Goal: Information Seeking & Learning: Learn about a topic

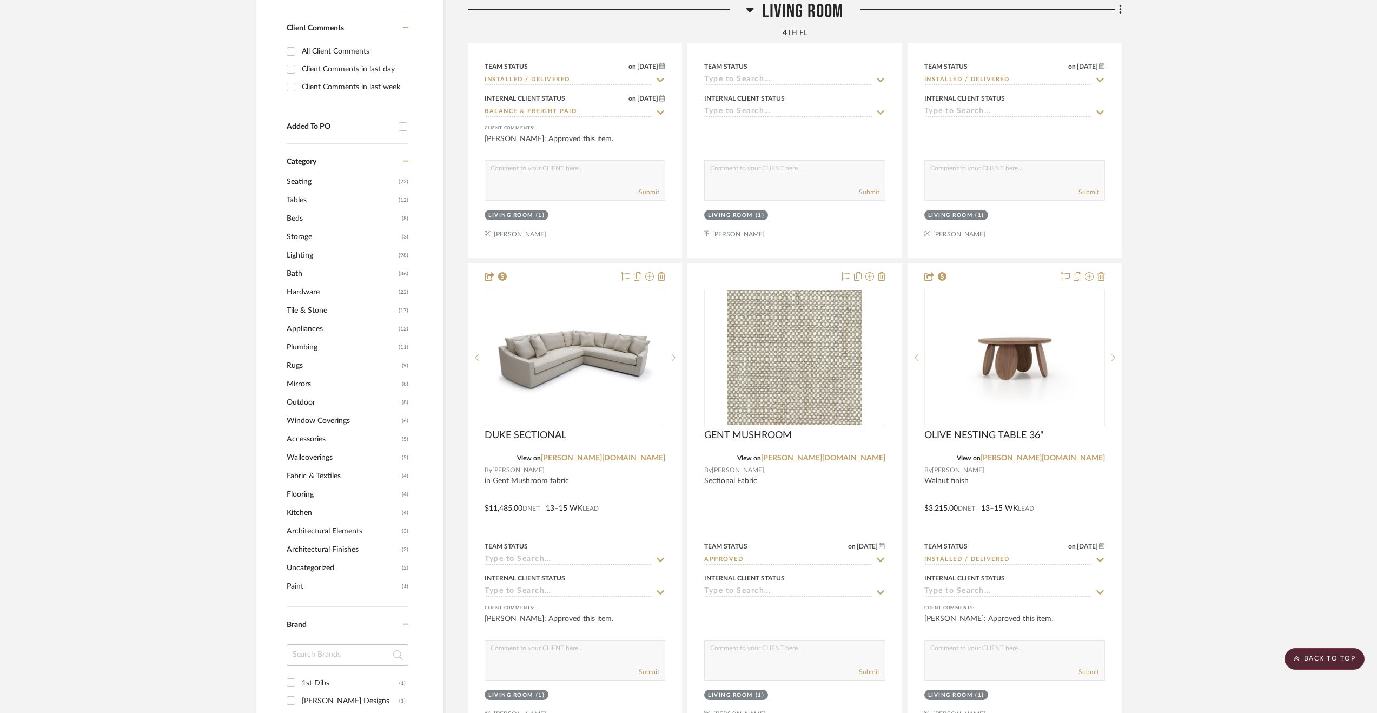
click at [103, 167] on project-details-page "SHOW ME Project: [PERSON_NAME] Residence Apartment Renovation Project Settings …" at bounding box center [688, 473] width 1377 height 2523
click at [1322, 650] on scroll-to-top-button "BACK TO TOP" at bounding box center [1325, 659] width 80 height 22
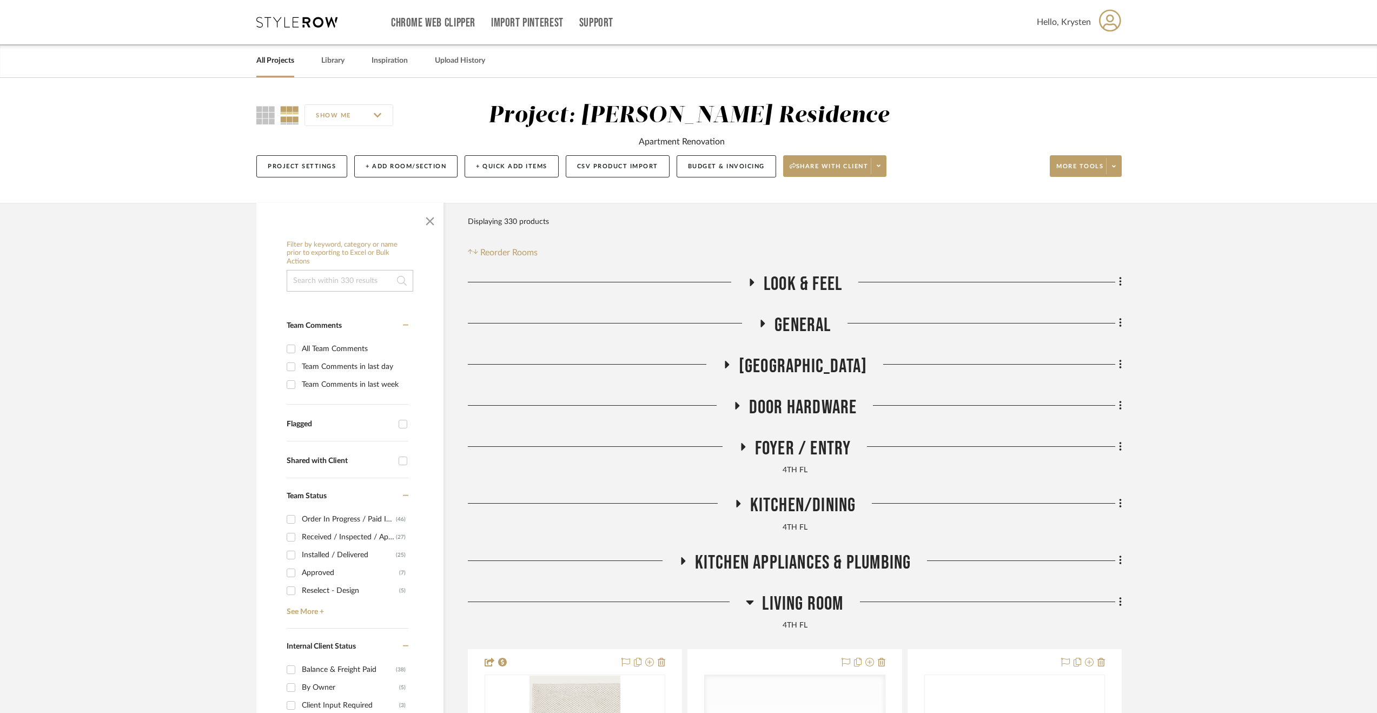
click at [268, 62] on link "All Projects" at bounding box center [275, 61] width 38 height 15
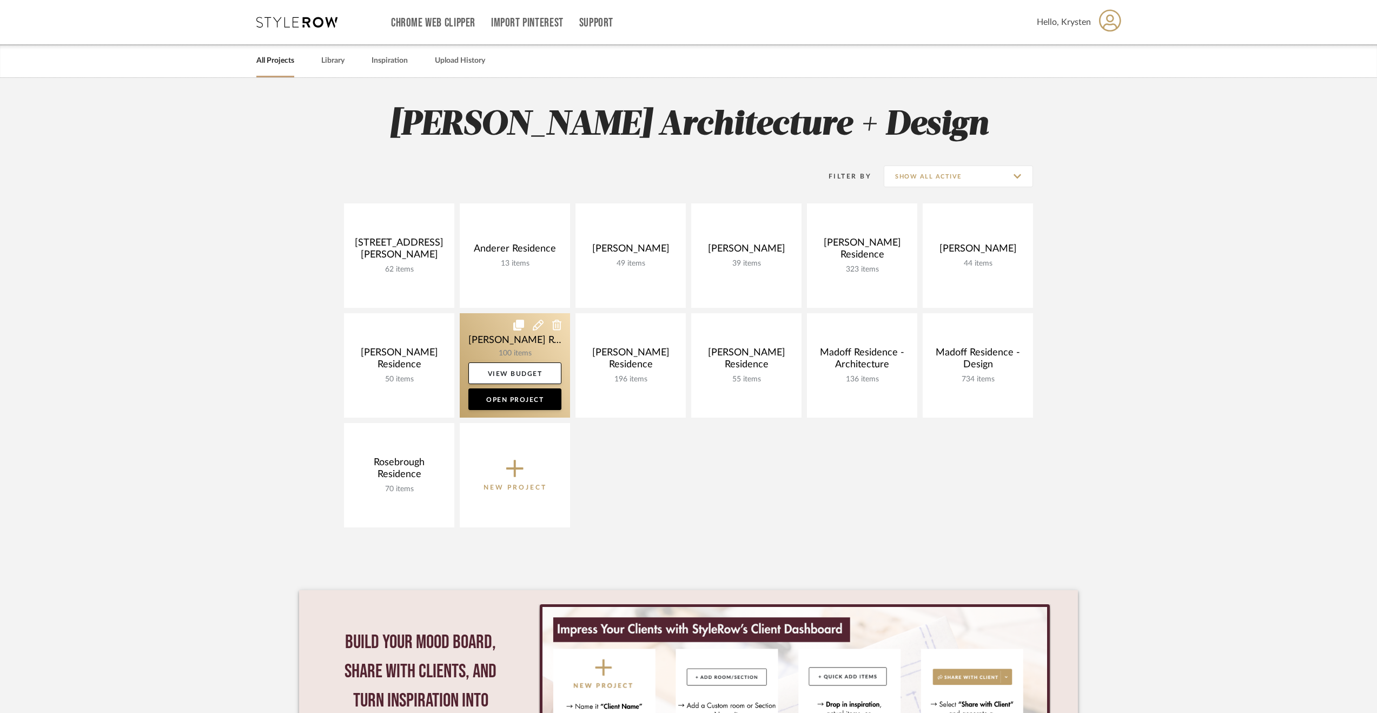
click at [480, 338] on link at bounding box center [515, 365] width 110 height 104
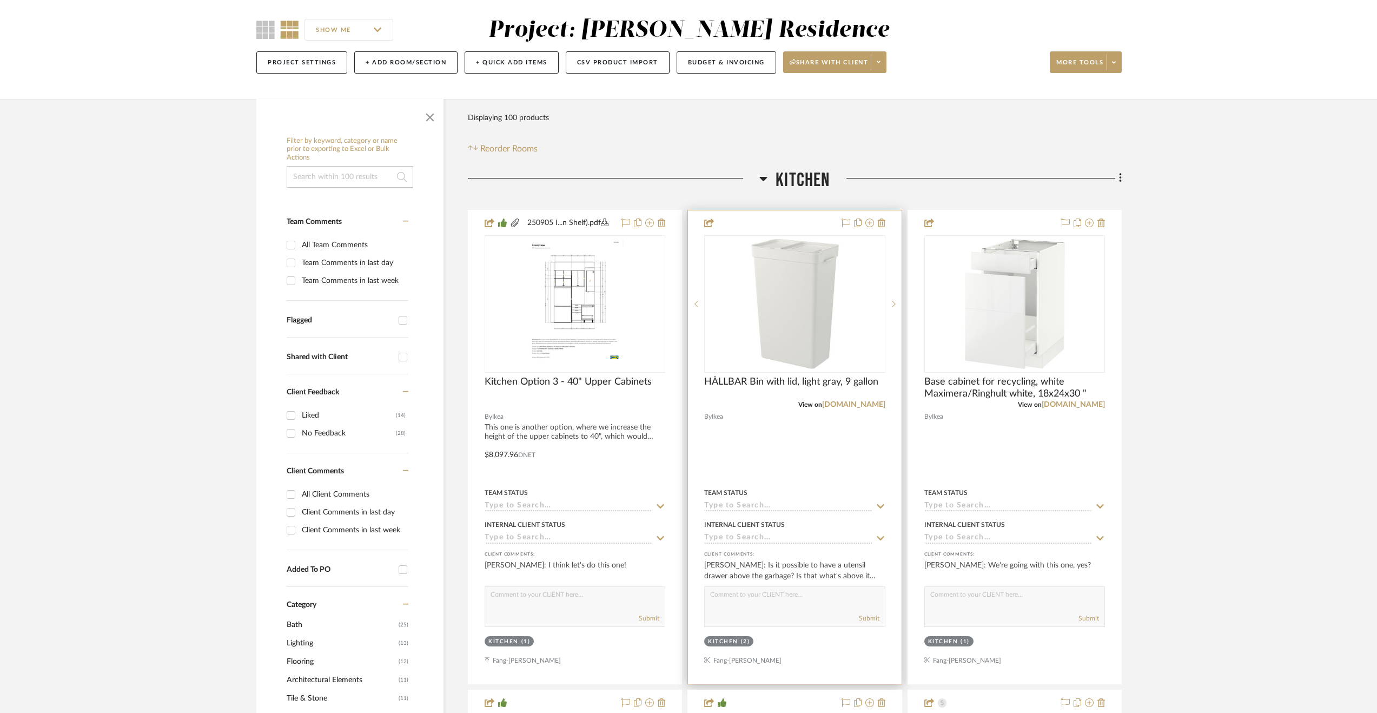
scroll to position [216, 0]
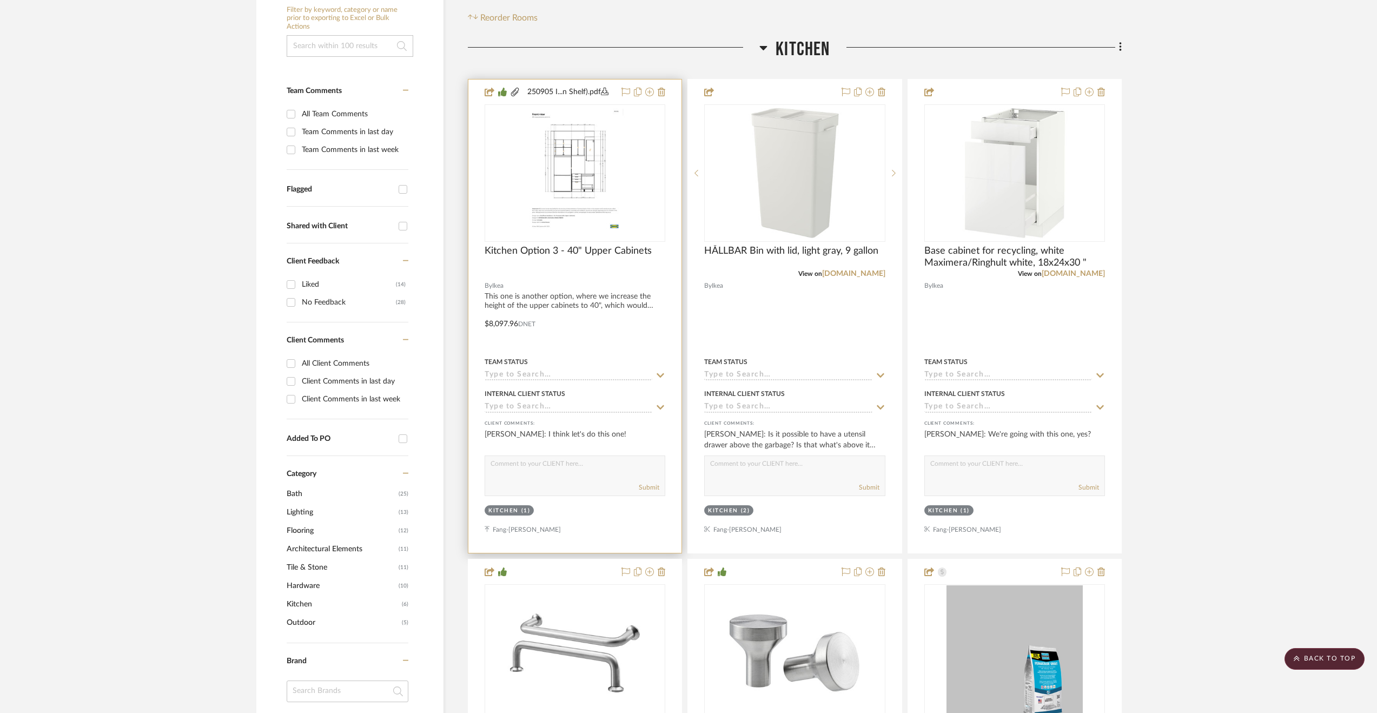
click at [622, 322] on div at bounding box center [574, 316] width 213 height 473
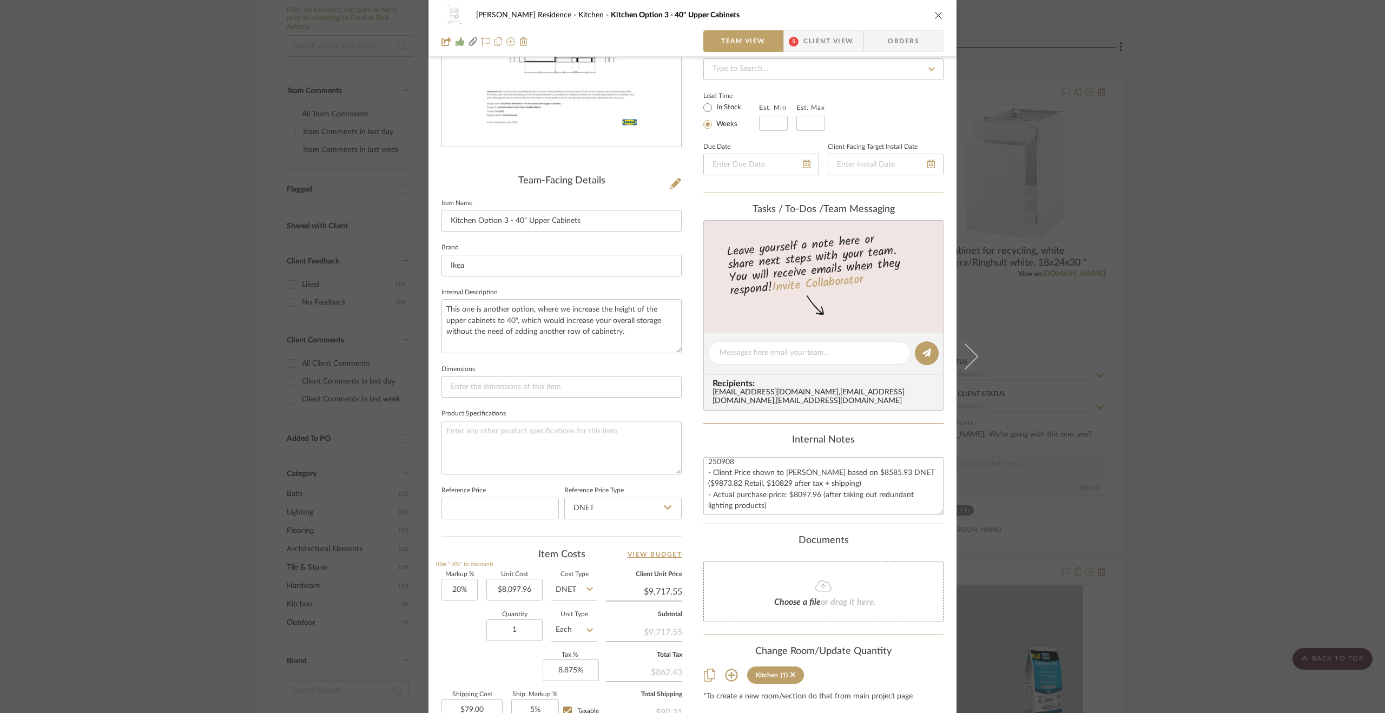
scroll to position [0, 0]
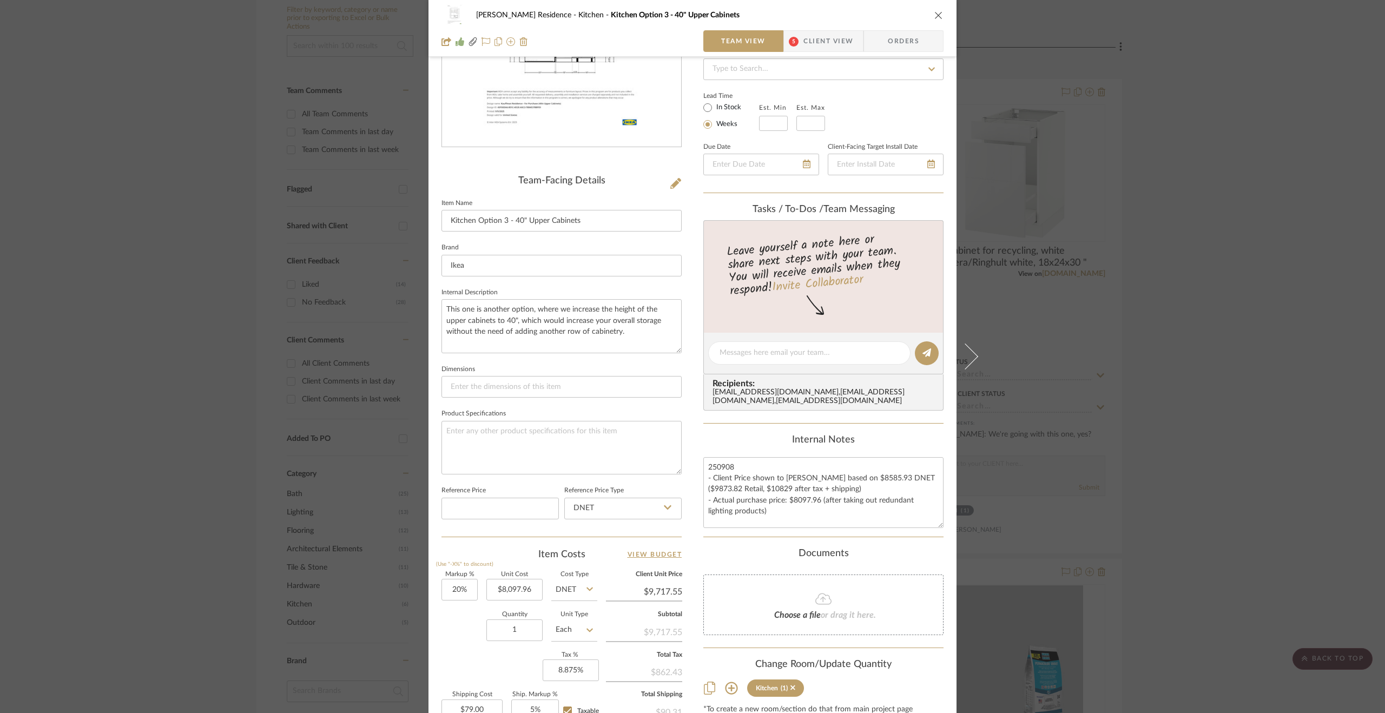
drag, startPoint x: 938, startPoint y: 515, endPoint x: 940, endPoint y: 533, distance: 18.0
click at [940, 533] on div "[PERSON_NAME] Residence Kitchen Kitchen Option 3 - 40" Upper Cabinets Team View…" at bounding box center [692, 344] width 528 height 997
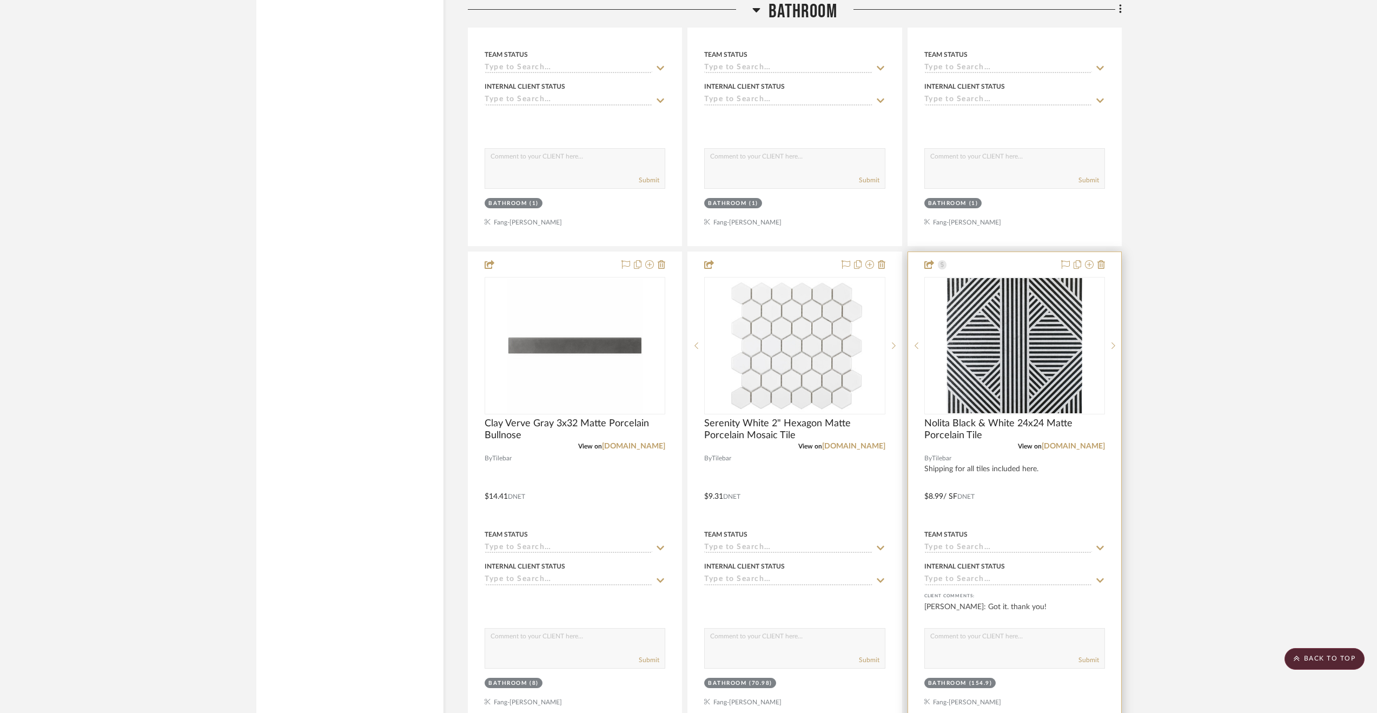
scroll to position [2272, 0]
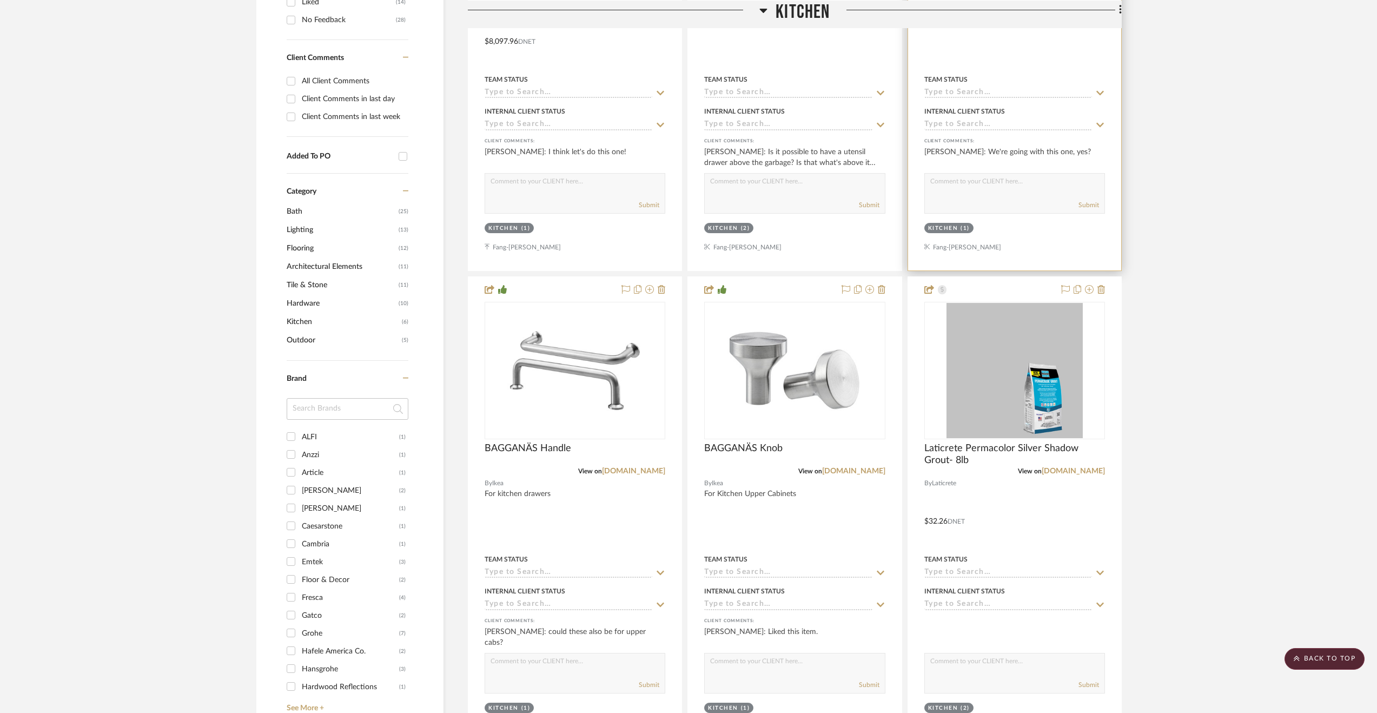
scroll to position [433, 0]
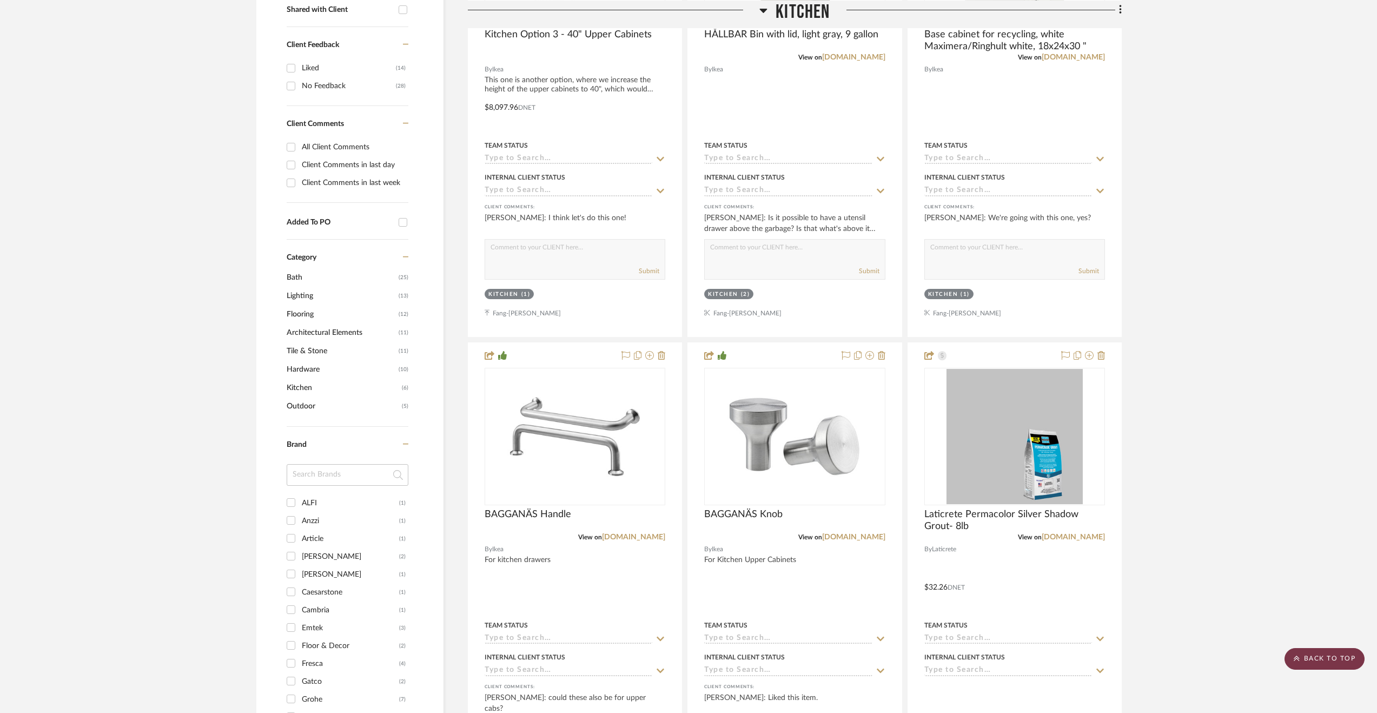
click at [1334, 660] on scroll-to-top-button "BACK TO TOP" at bounding box center [1325, 659] width 80 height 22
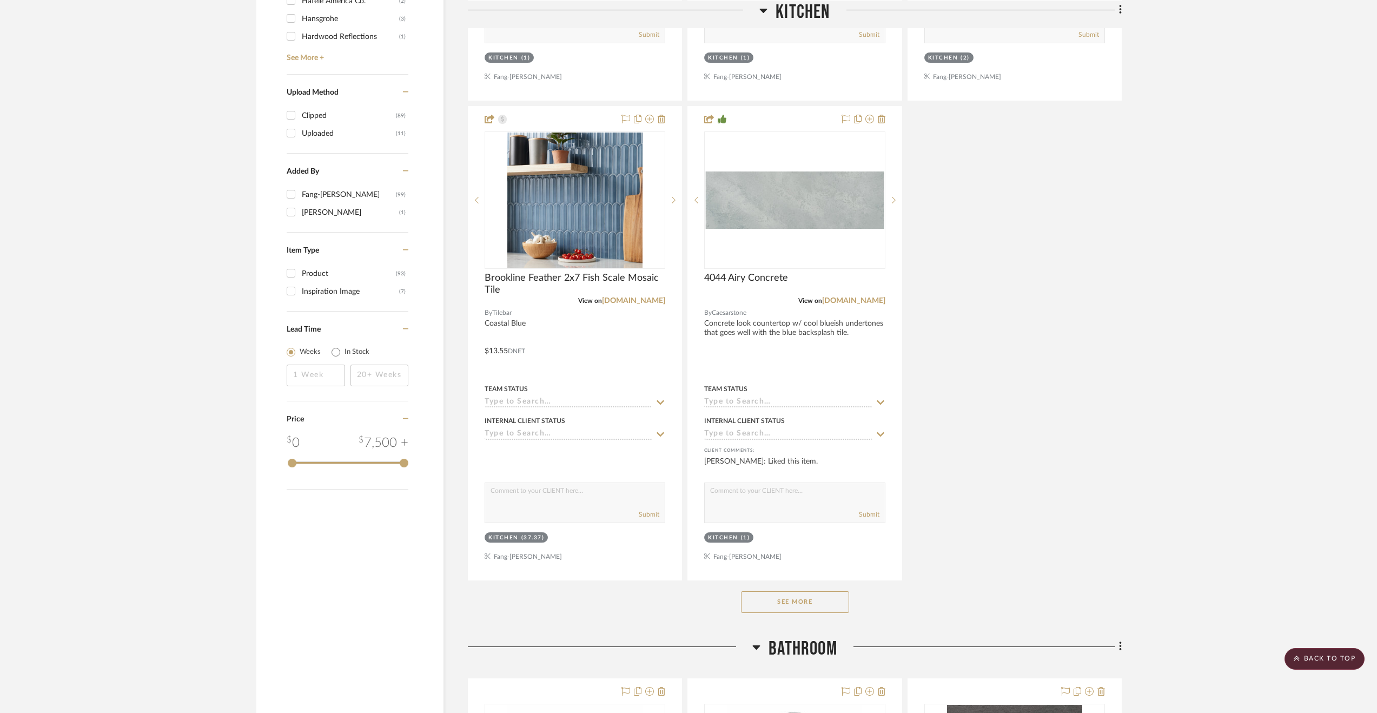
scroll to position [1298, 0]
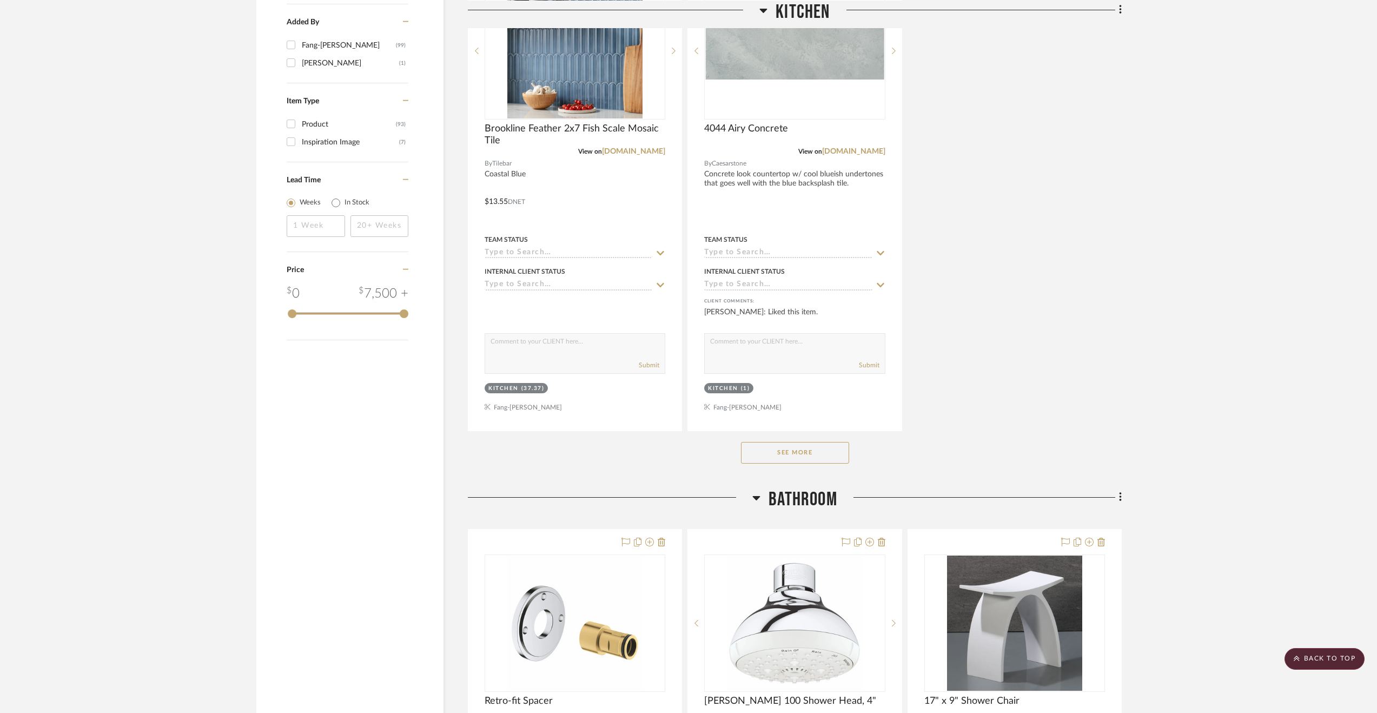
click at [815, 458] on button "See More" at bounding box center [795, 453] width 108 height 22
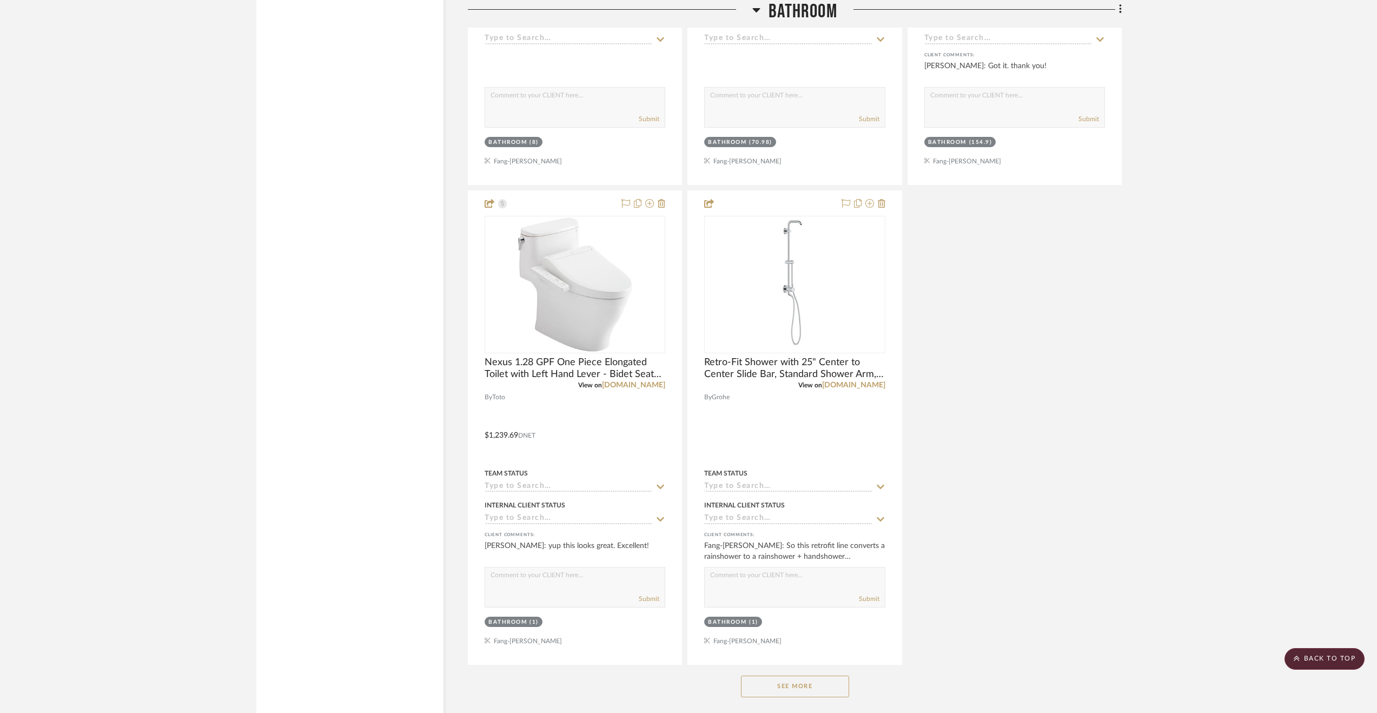
scroll to position [2758, 0]
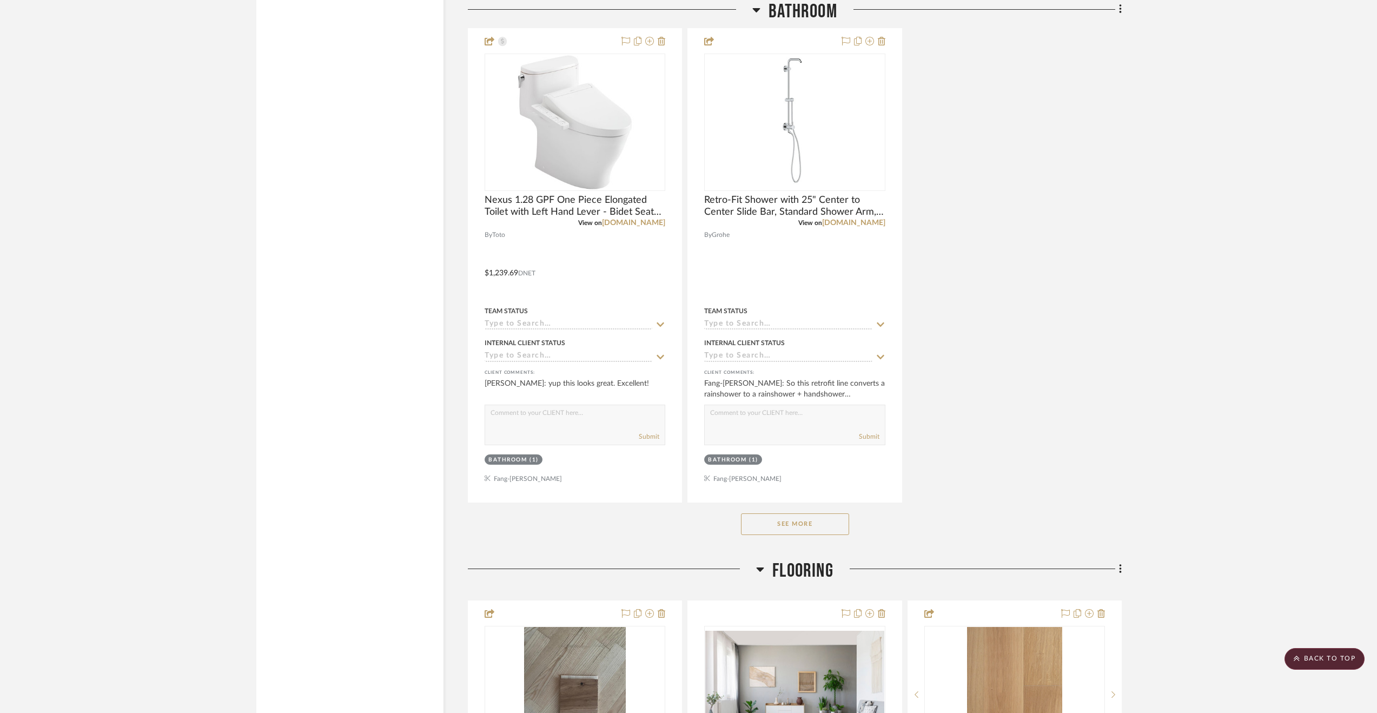
click at [841, 524] on button "See More" at bounding box center [795, 524] width 108 height 22
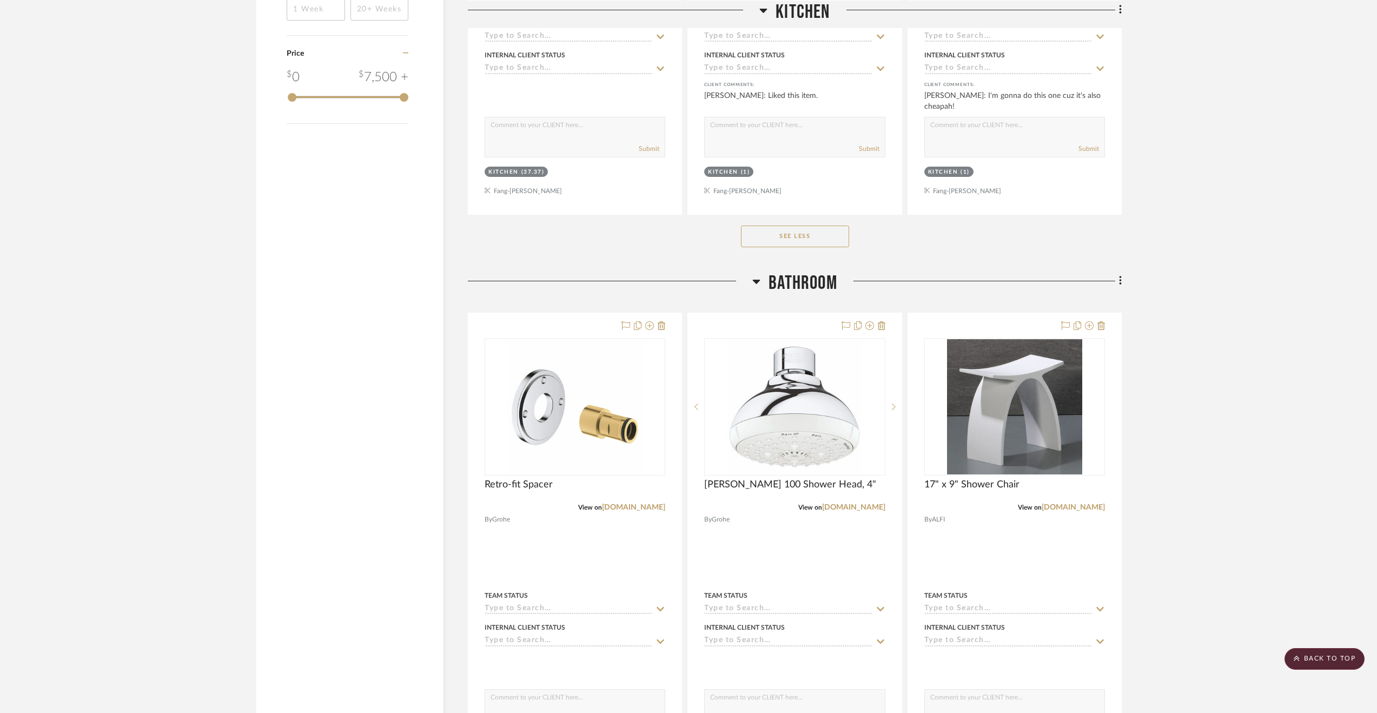
scroll to position [1677, 0]
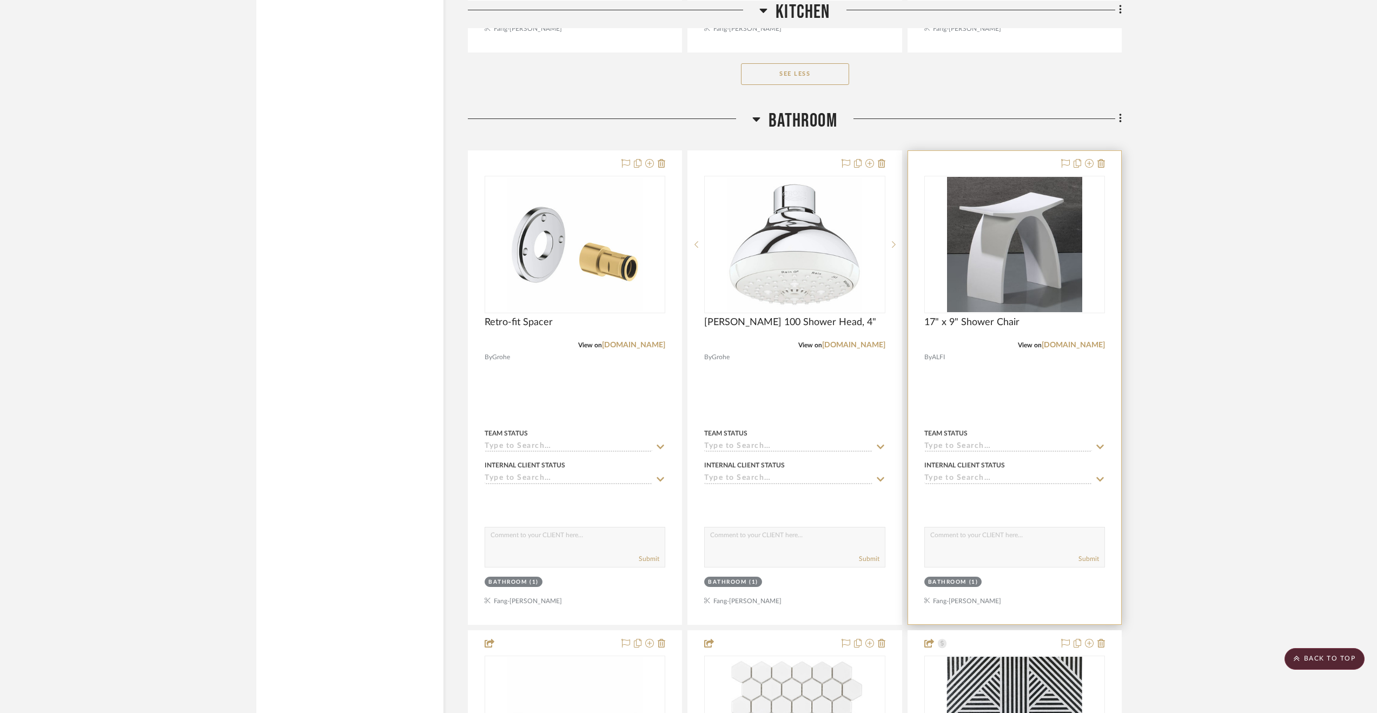
click at [1041, 387] on div at bounding box center [1014, 387] width 213 height 473
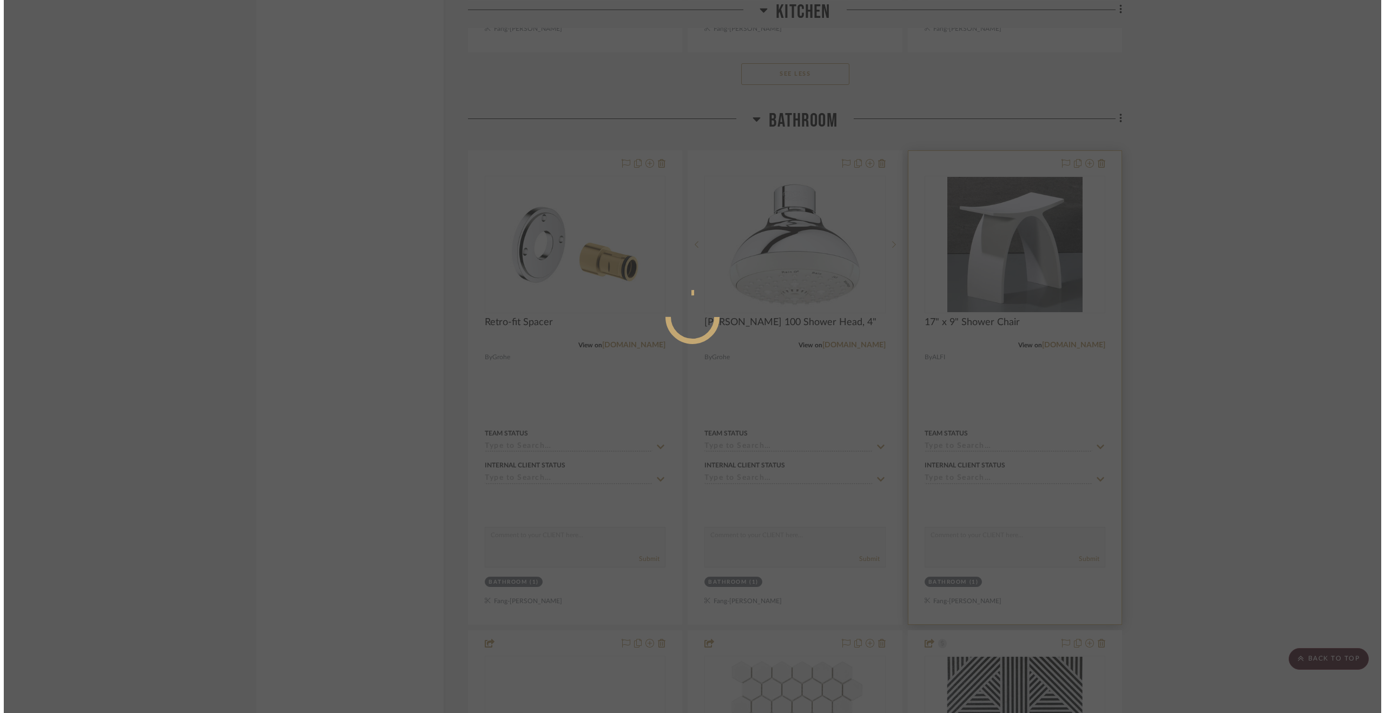
scroll to position [0, 0]
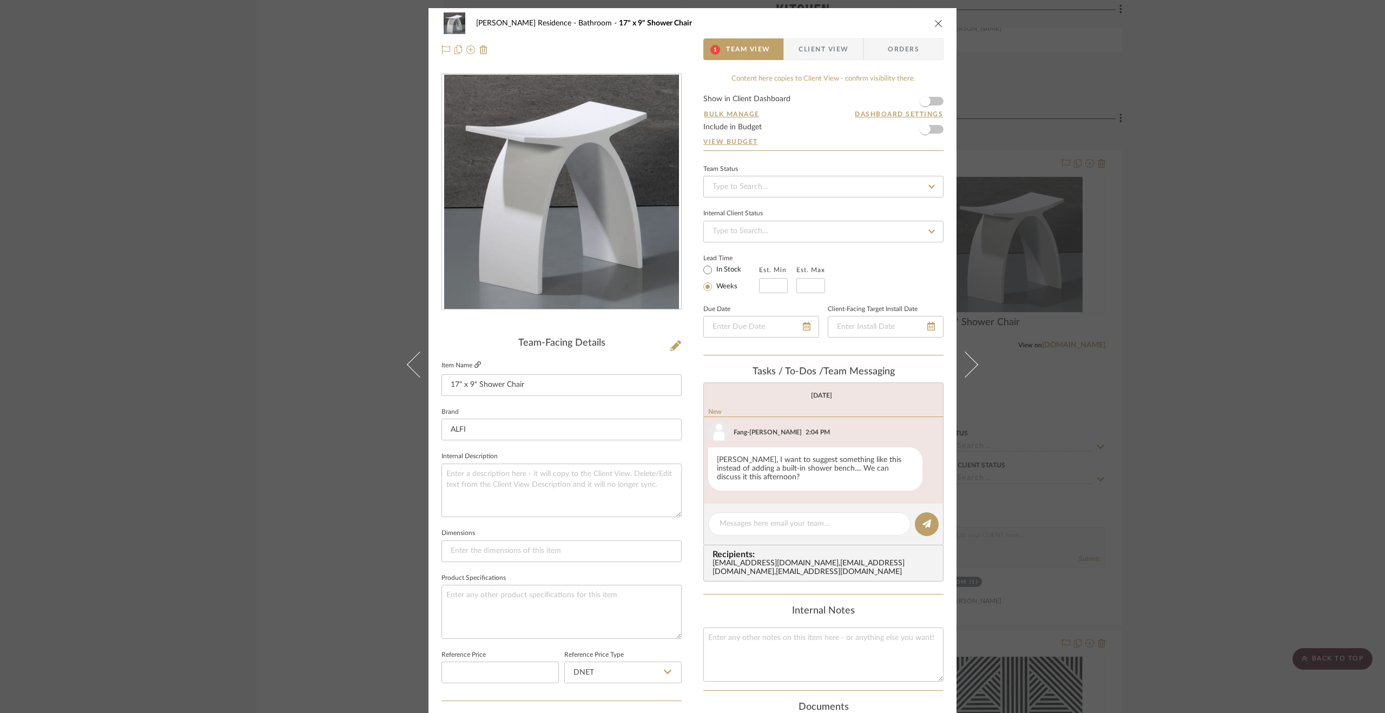
click at [475, 364] on icon at bounding box center [477, 364] width 6 height 6
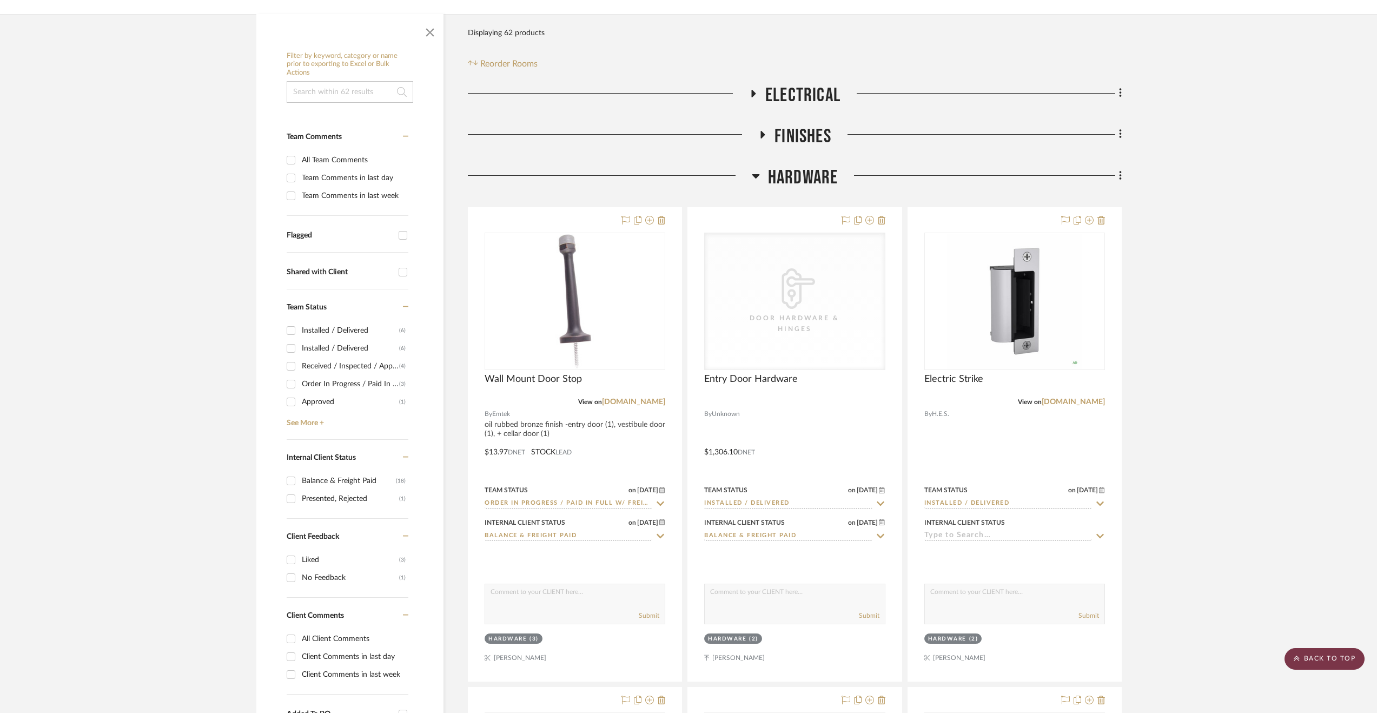
click at [1316, 654] on scroll-to-top-button "BACK TO TOP" at bounding box center [1325, 659] width 80 height 22
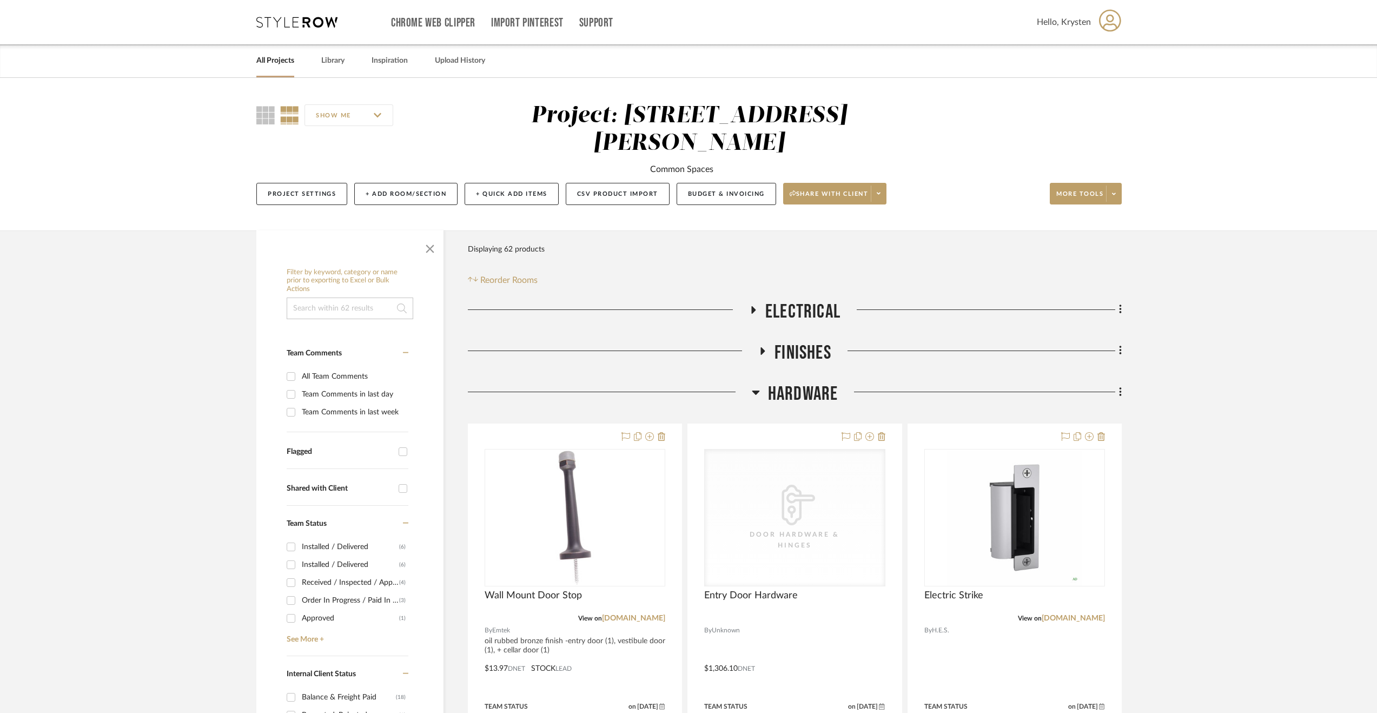
click at [282, 72] on div "All Projects" at bounding box center [275, 60] width 38 height 33
click at [266, 60] on link "All Projects" at bounding box center [275, 61] width 38 height 15
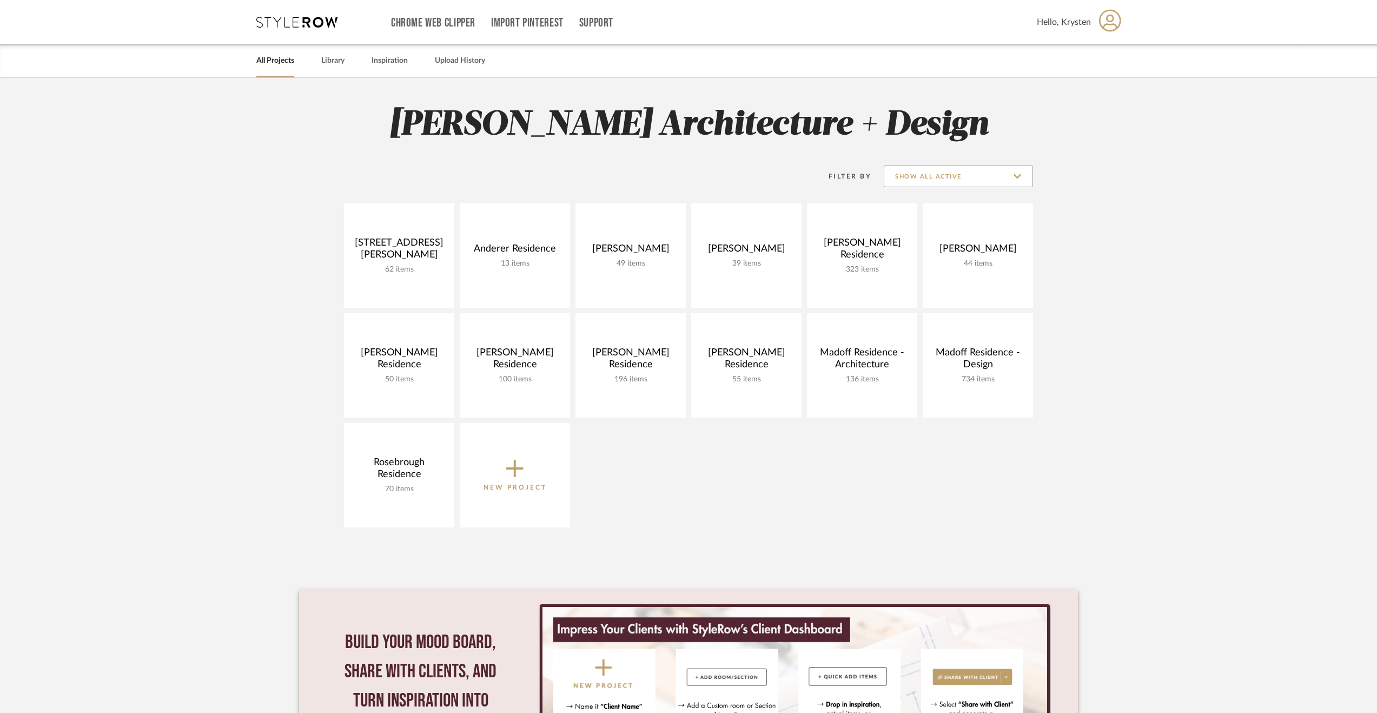
click at [969, 178] on input "Show All Active" at bounding box center [958, 177] width 149 height 22
click at [923, 253] on span "Archived" at bounding box center [960, 255] width 128 height 9
type input "Archived"
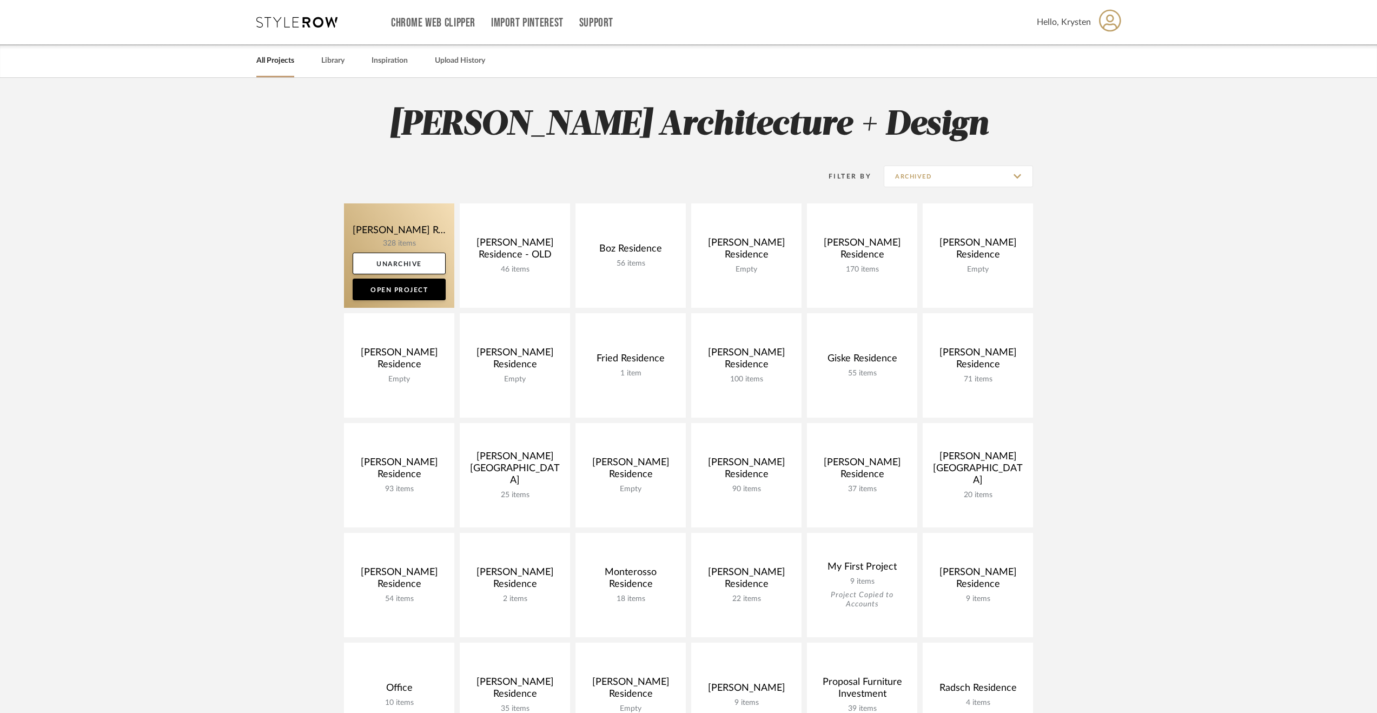
click at [369, 227] on link at bounding box center [399, 255] width 110 height 104
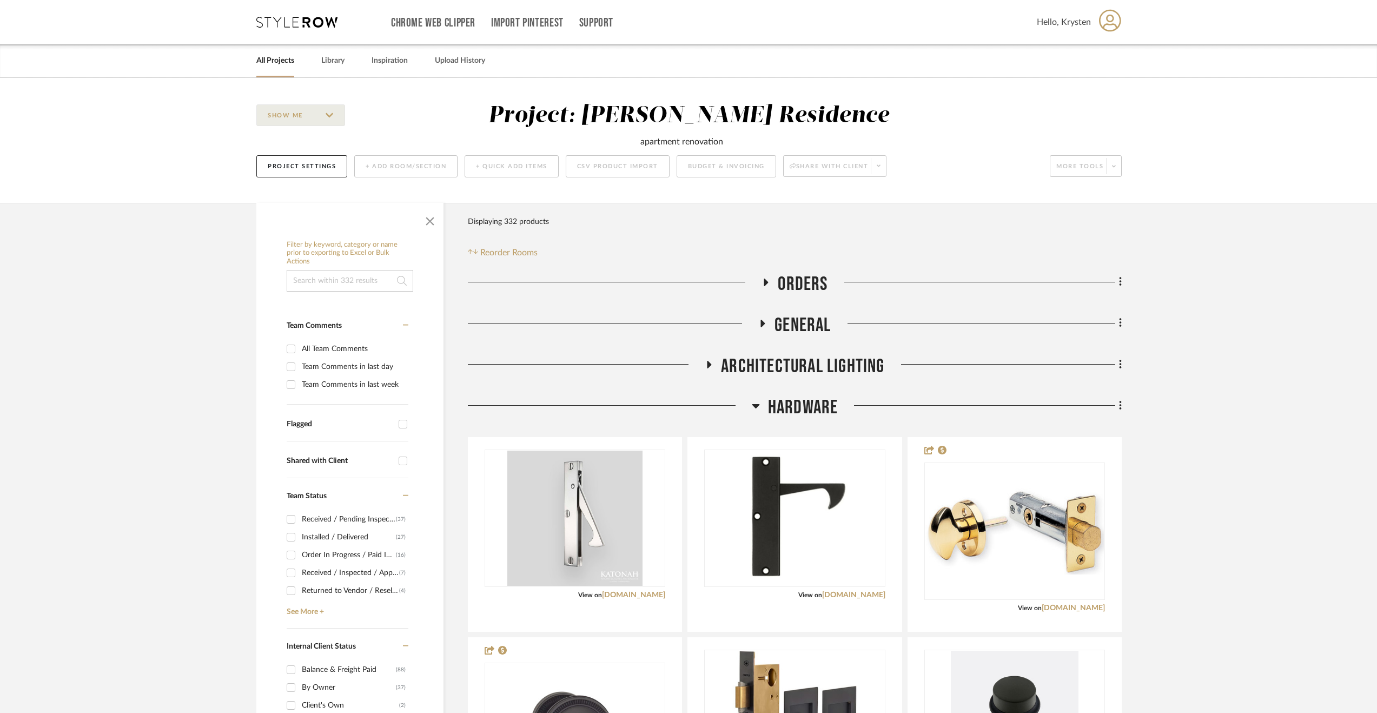
click at [795, 403] on span "Hardware" at bounding box center [803, 407] width 70 height 23
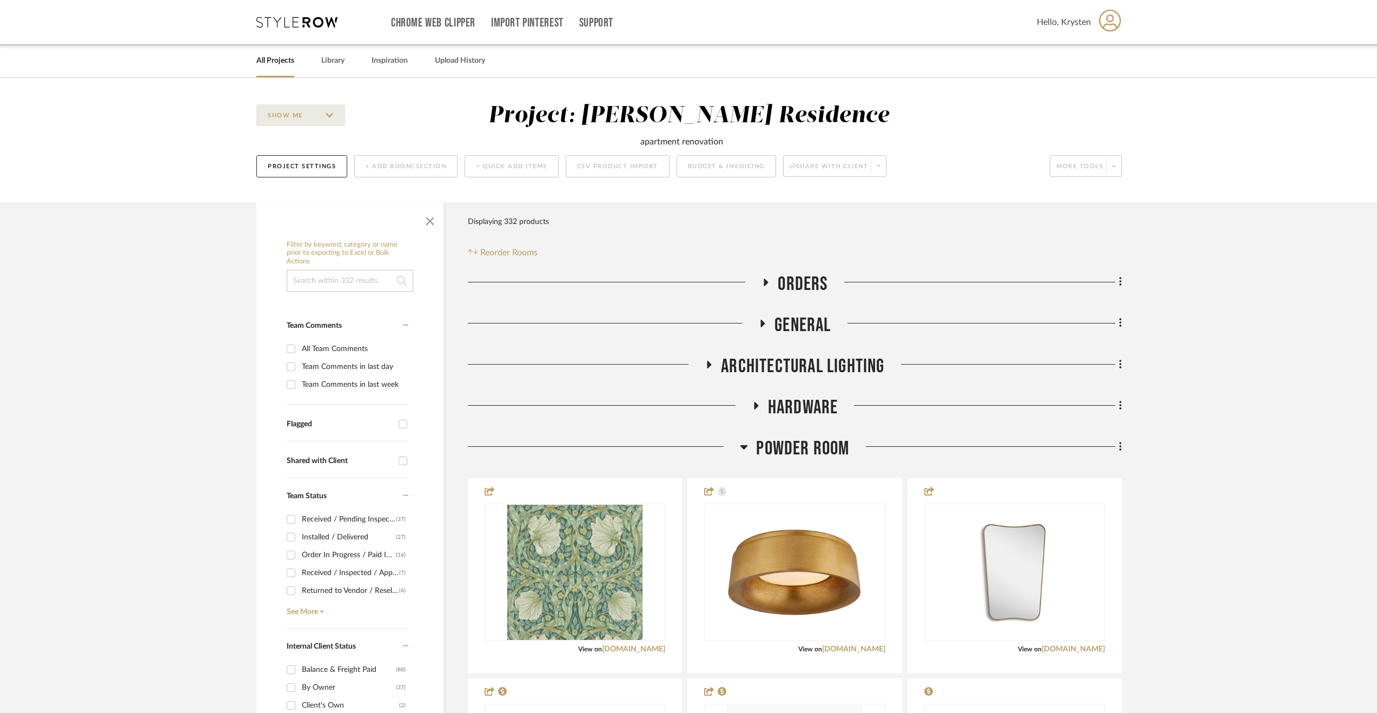
click at [784, 443] on span "Powder Room" at bounding box center [802, 448] width 93 height 23
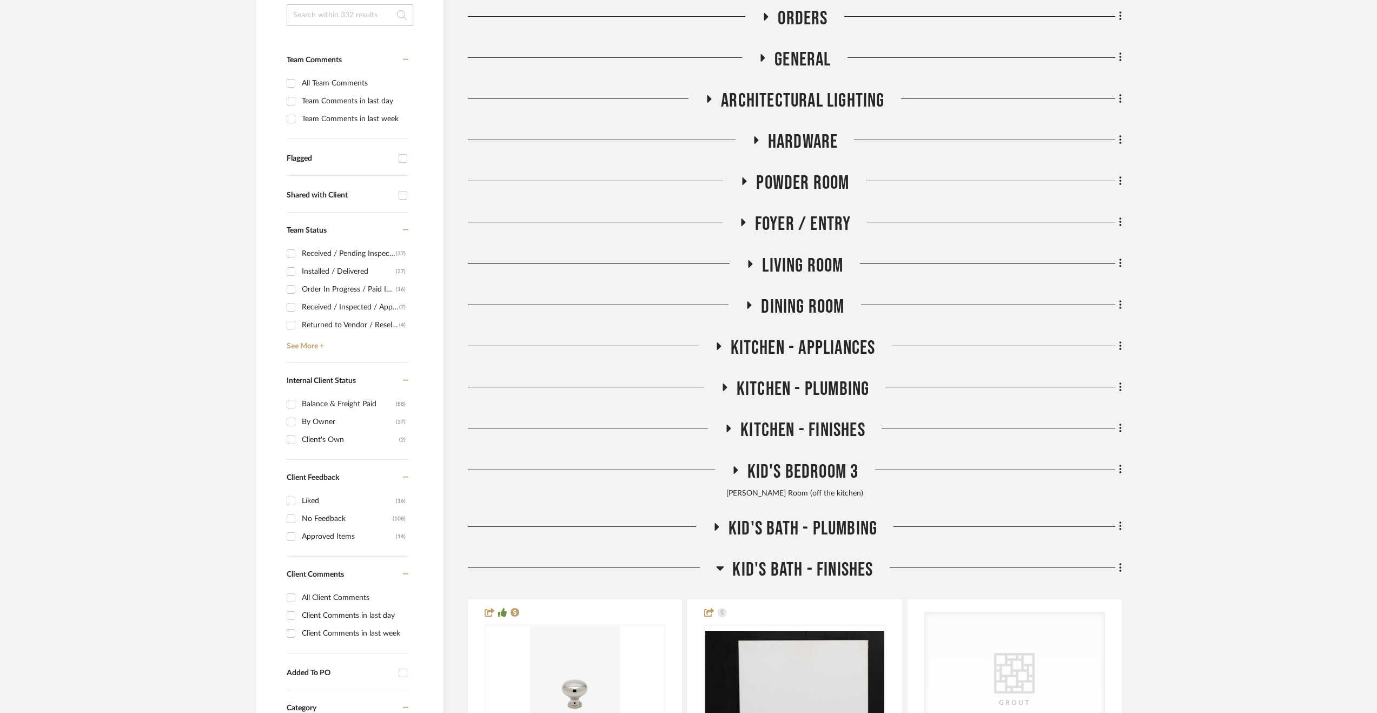
scroll to position [270, 0]
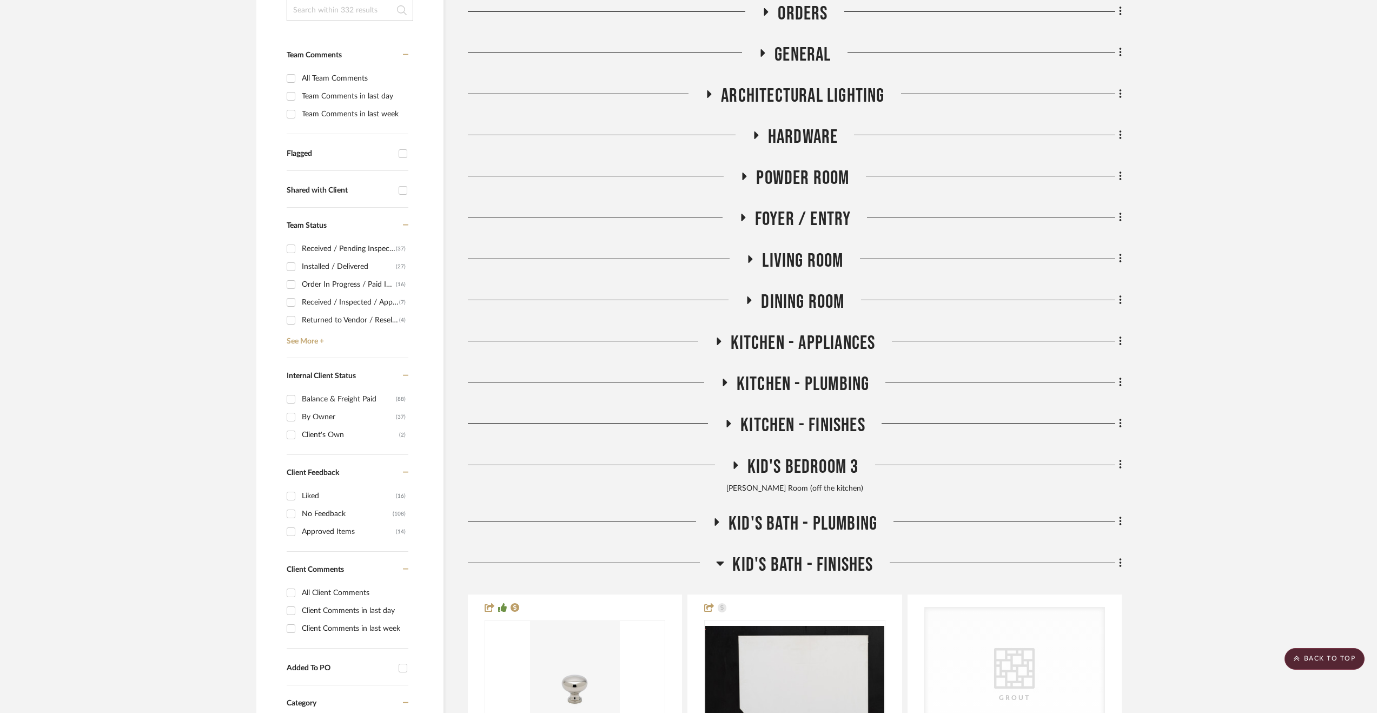
click at [773, 564] on span "Kid's Bath - Finishes" at bounding box center [802, 564] width 141 height 23
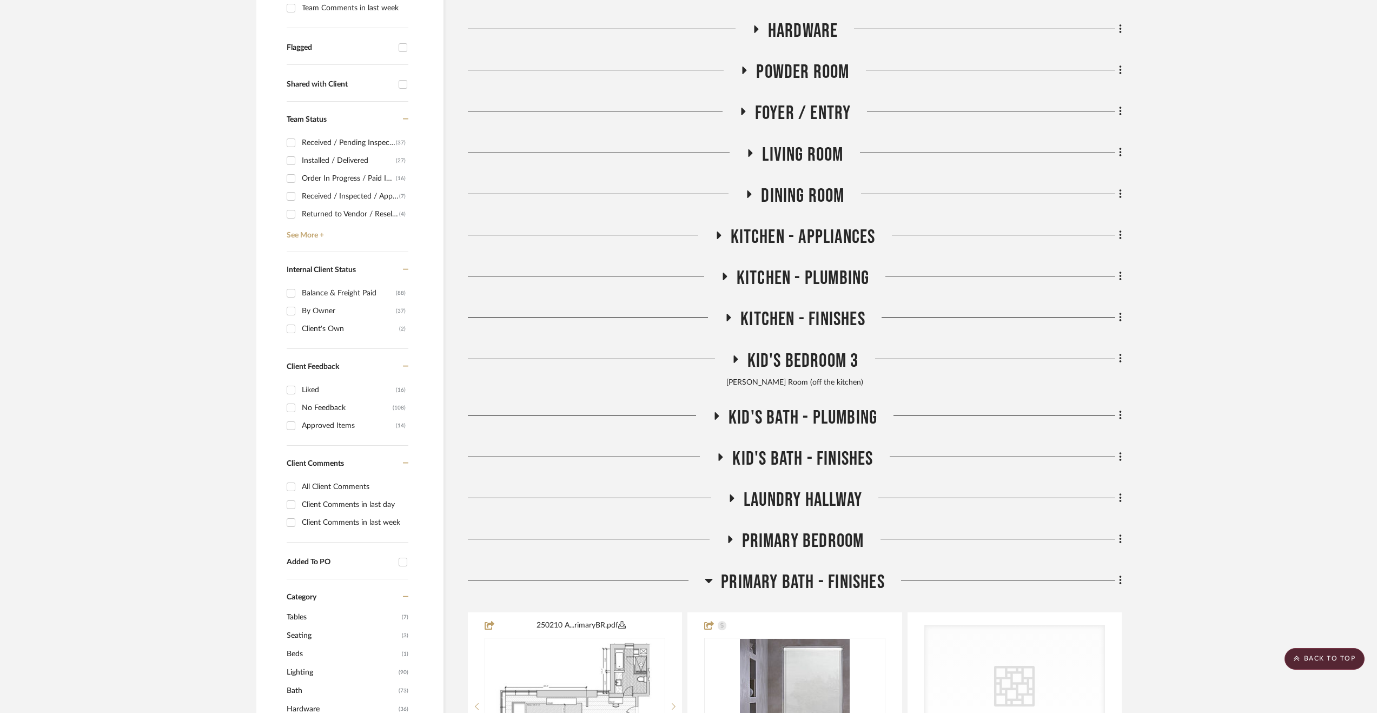
scroll to position [379, 0]
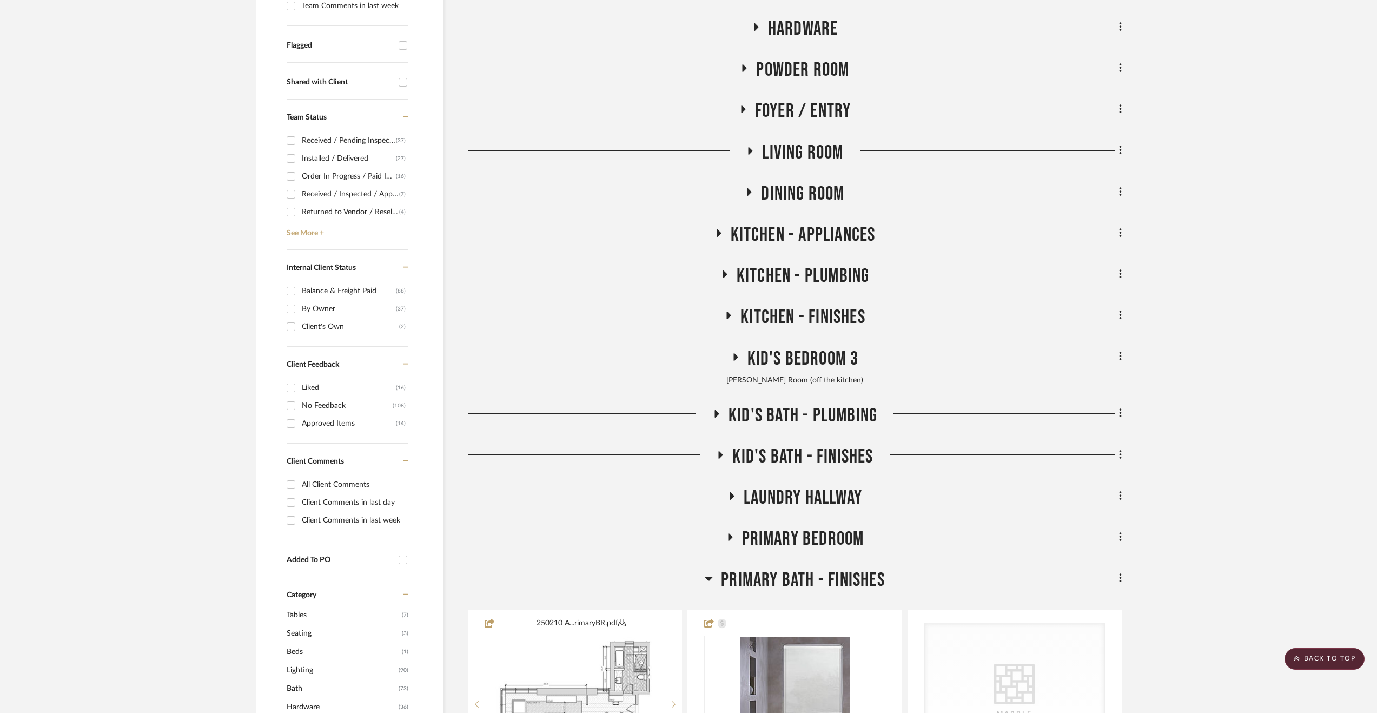
click at [760, 579] on span "Primary Bath - Finishes" at bounding box center [803, 579] width 164 height 23
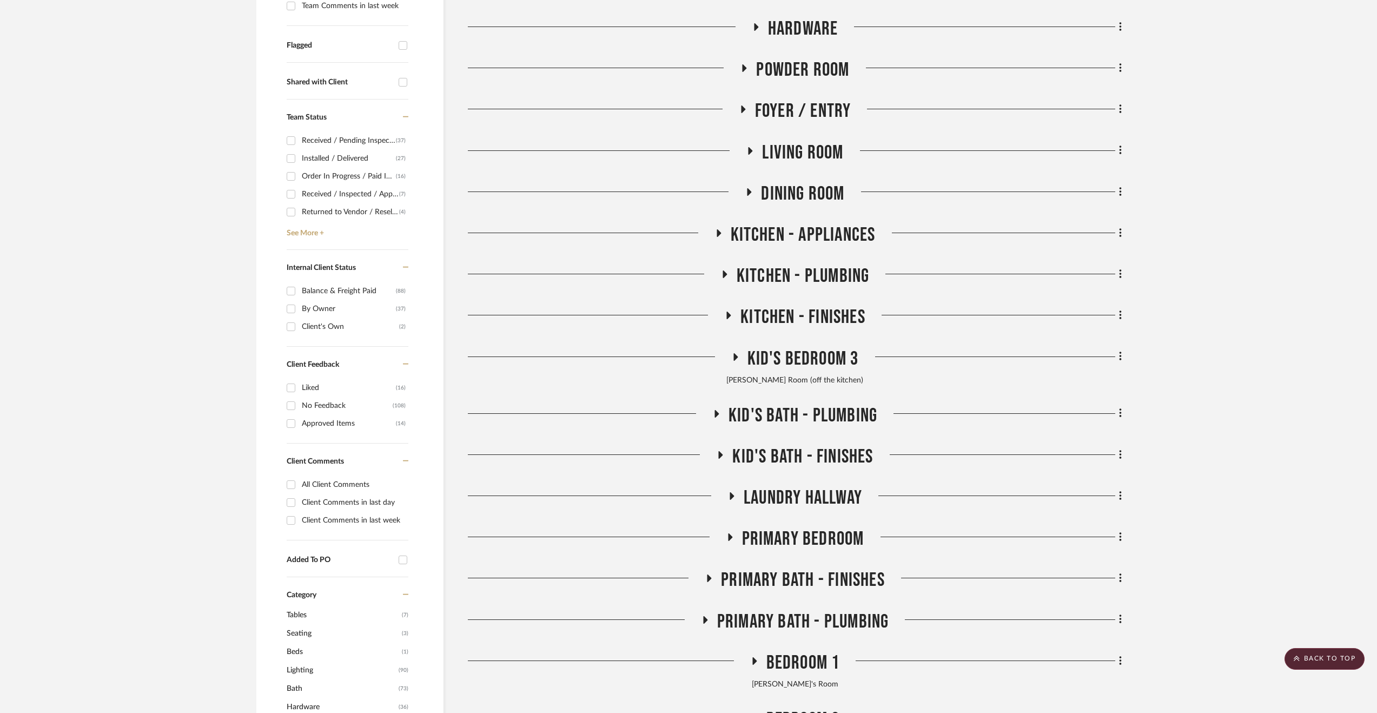
click at [775, 623] on span "Primary Bath - Plumbing" at bounding box center [803, 621] width 172 height 23
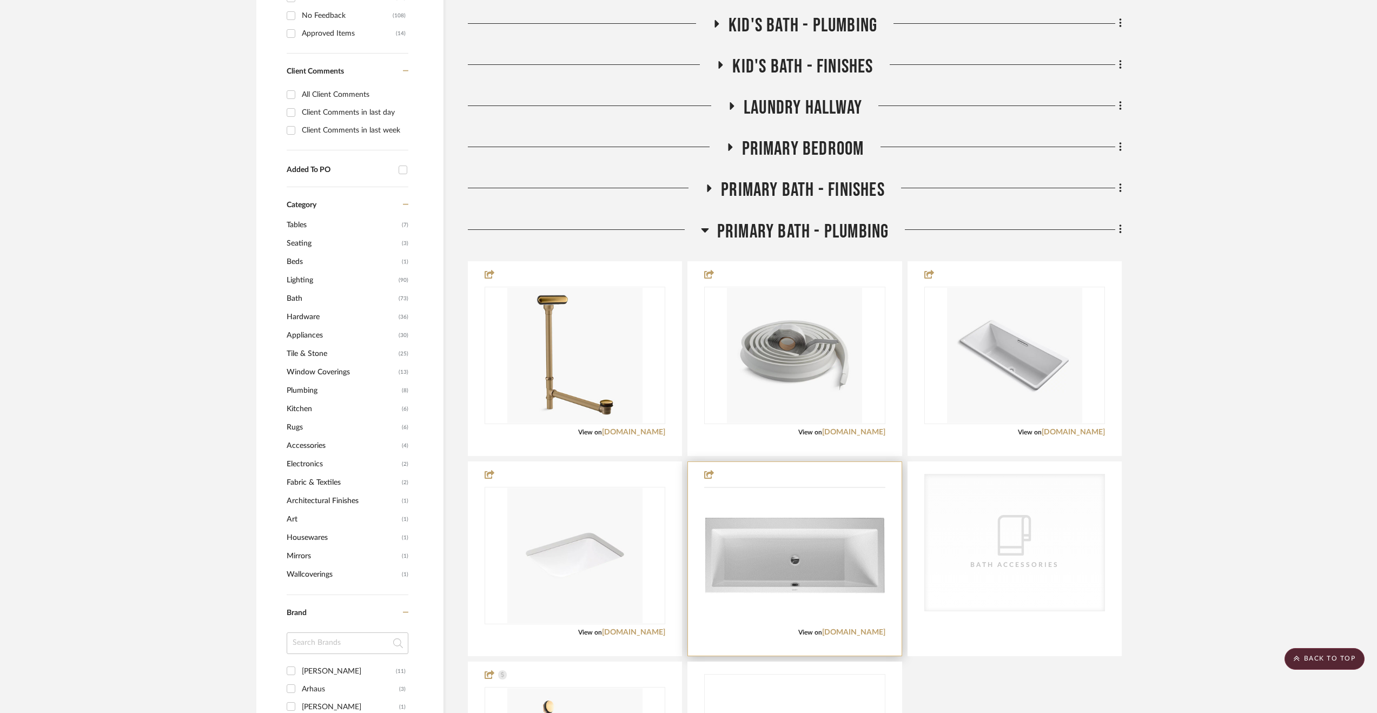
scroll to position [811, 0]
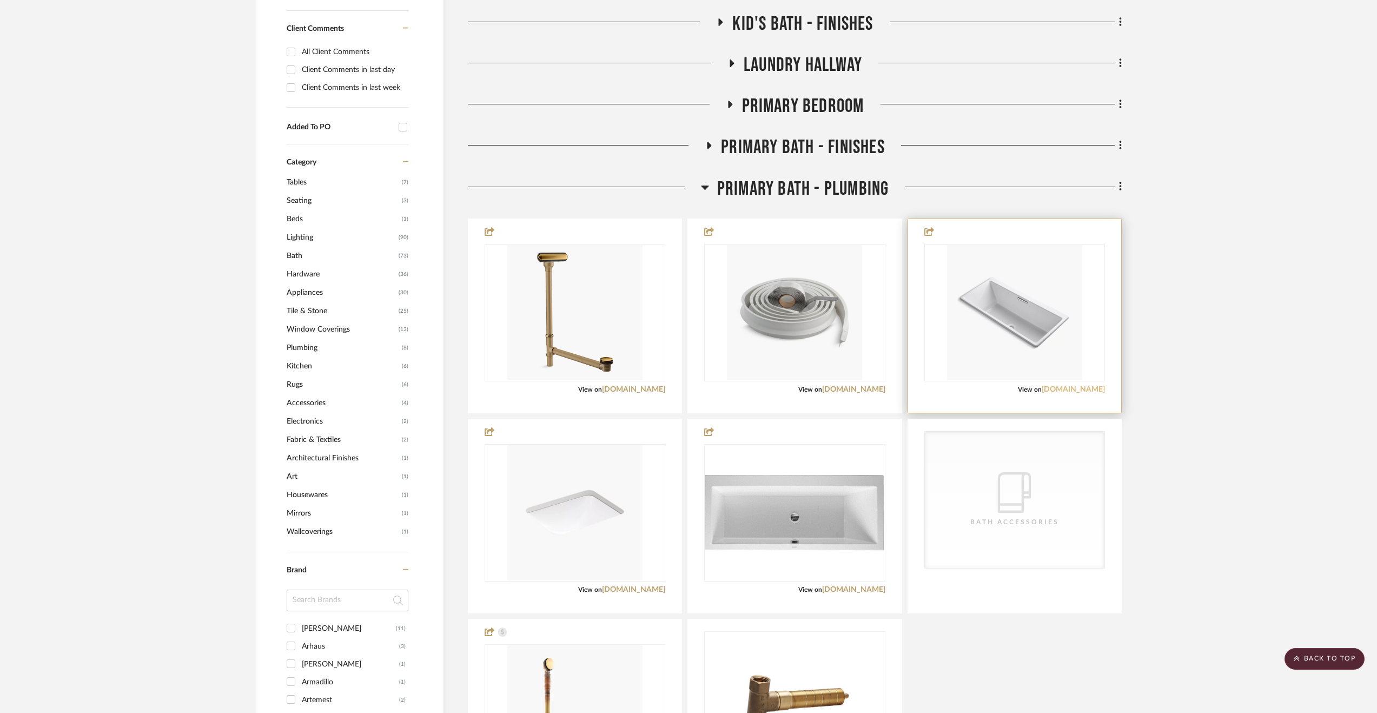
click at [1086, 389] on link "kohler.com" at bounding box center [1073, 390] width 63 height 8
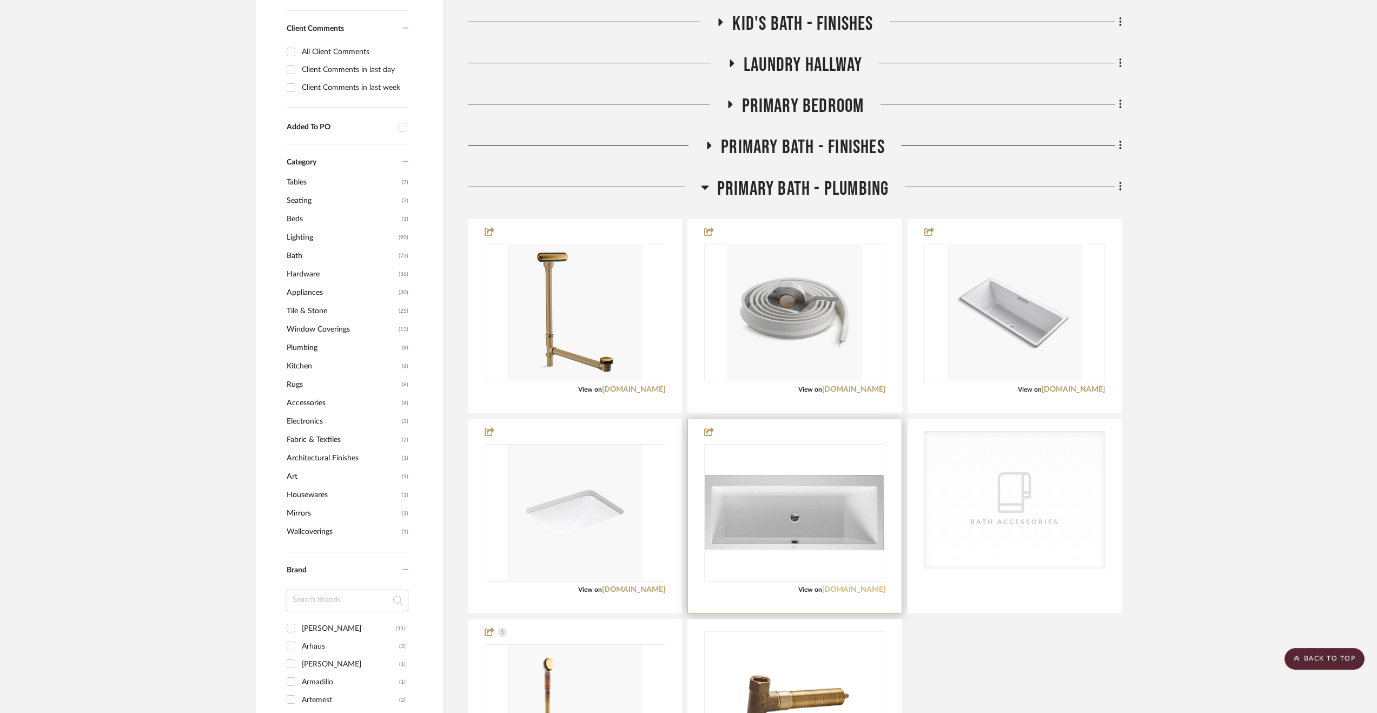
click at [855, 590] on link "perigold.com" at bounding box center [853, 590] width 63 height 8
click at [747, 184] on span "Primary Bath - Plumbing" at bounding box center [803, 188] width 172 height 23
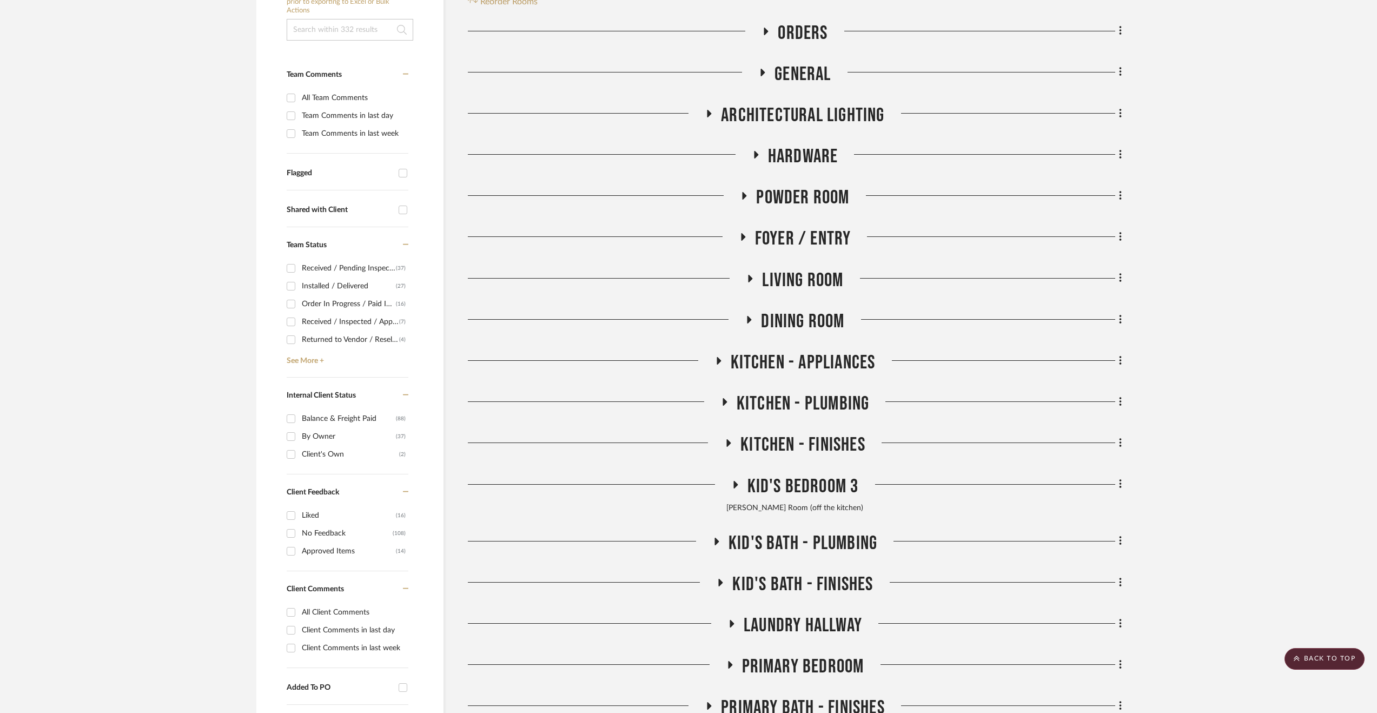
scroll to position [162, 0]
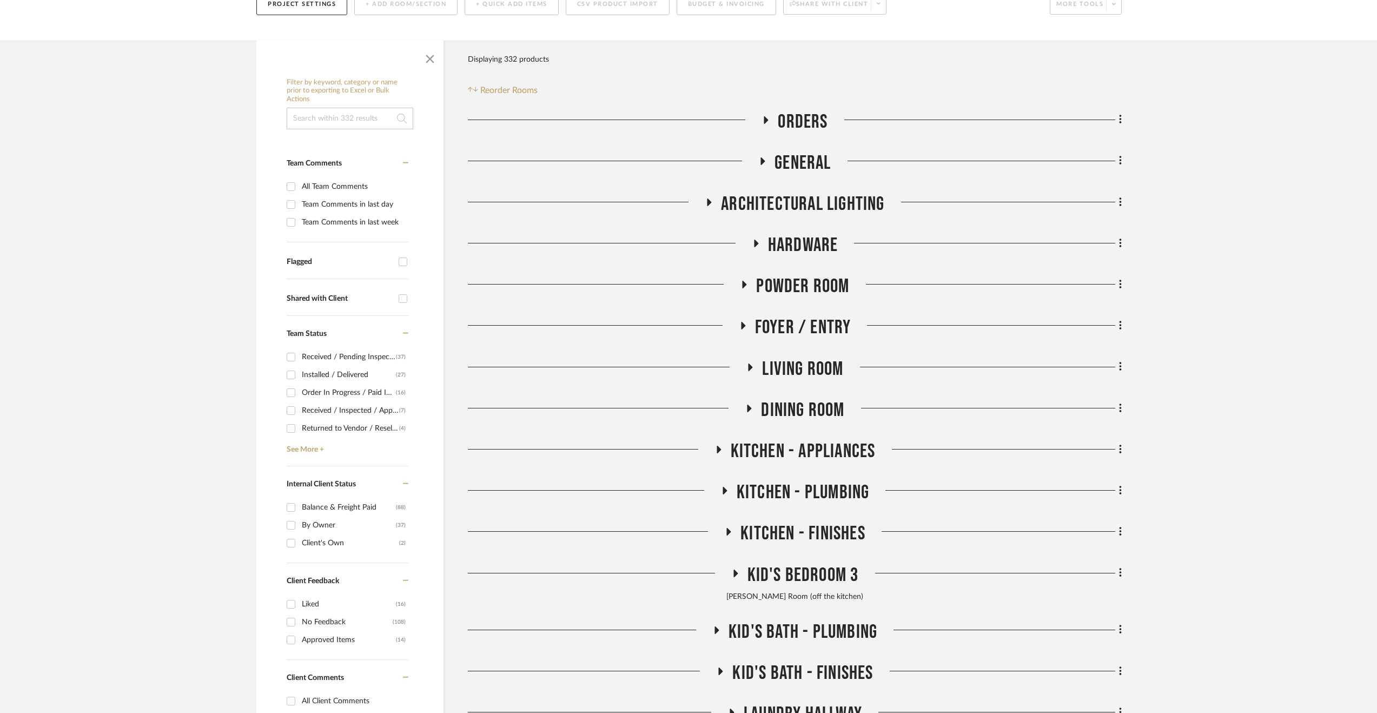
click at [810, 331] on span "Foyer / Entry" at bounding box center [803, 327] width 96 height 23
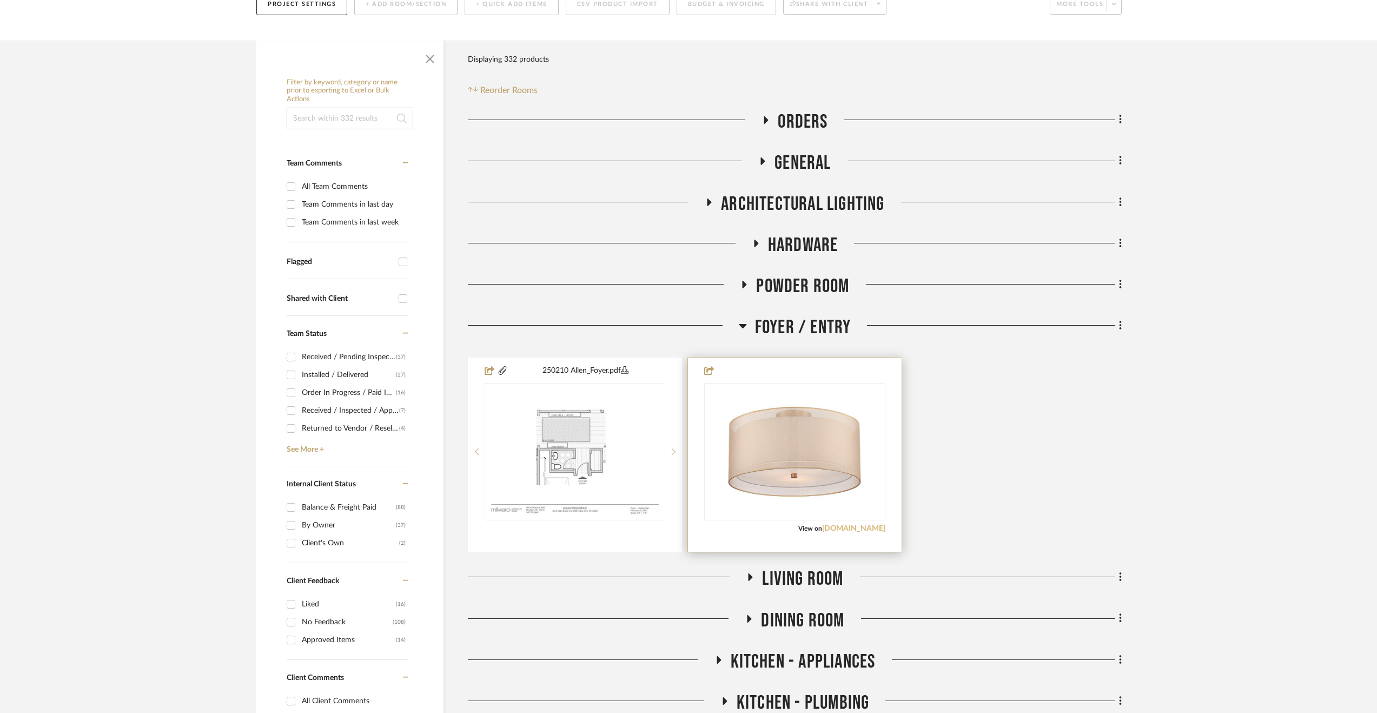
click at [858, 530] on link "lampsplus.com" at bounding box center [853, 529] width 63 height 8
